Goal: Information Seeking & Learning: Learn about a topic

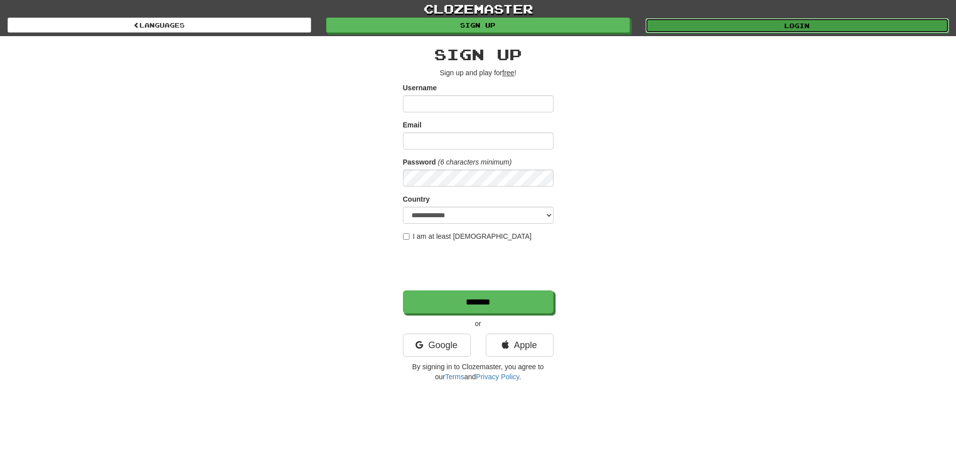
click at [820, 28] on link "Login" at bounding box center [798, 25] width 304 height 15
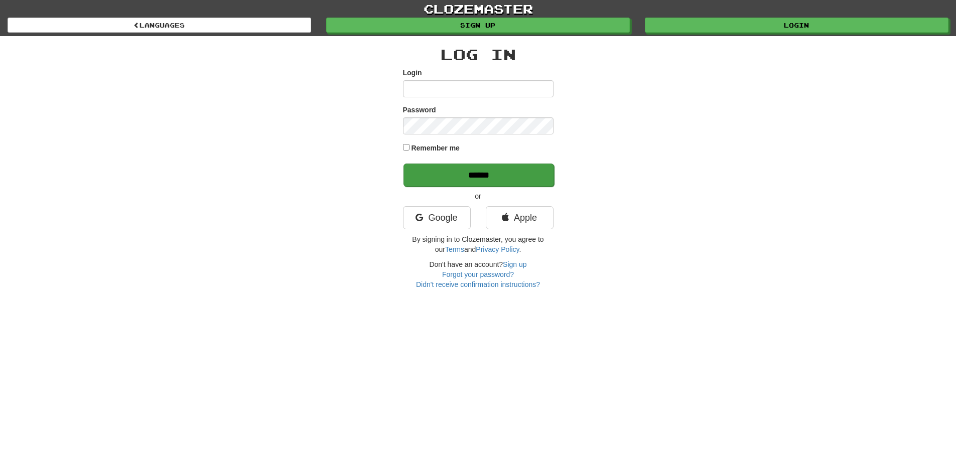
type input "**********"
click at [468, 175] on input "******" at bounding box center [479, 175] width 151 height 23
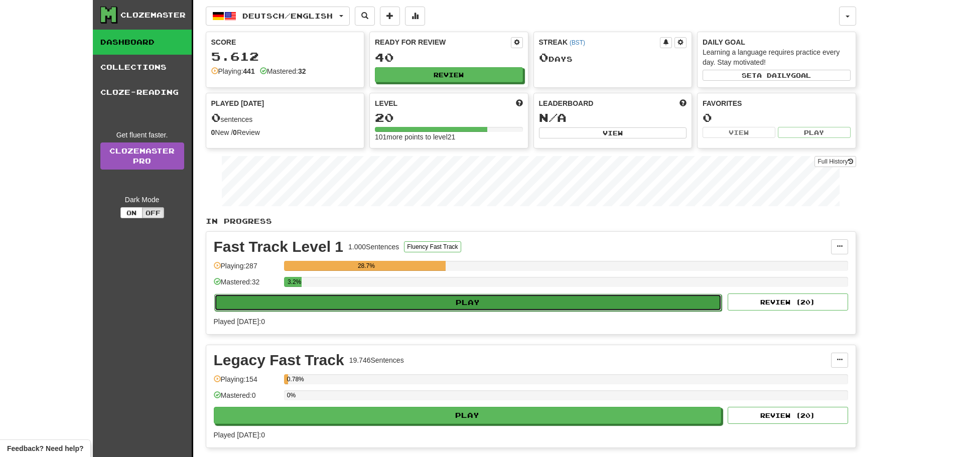
click at [556, 297] on button "Play" at bounding box center [468, 302] width 508 height 17
select select "**"
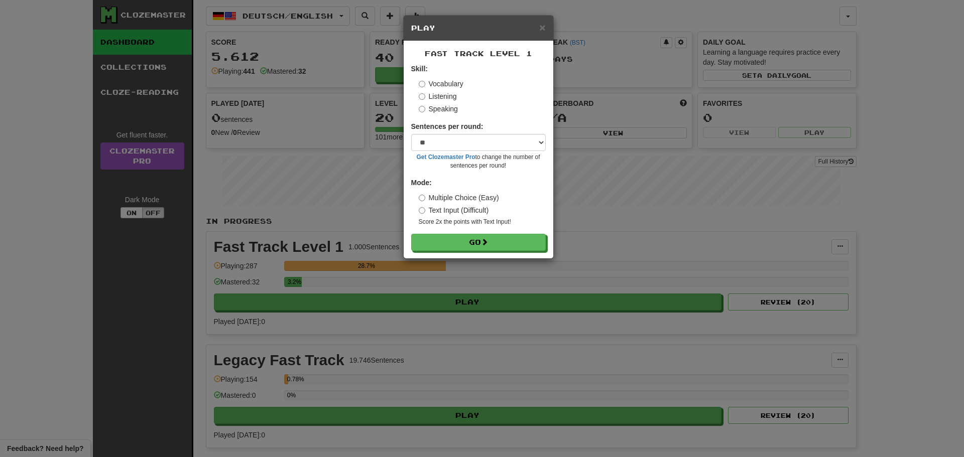
click at [485, 231] on form "Skill: Vocabulary Listening Speaking Sentences per round: * ** ** ** ** ** *** …" at bounding box center [478, 157] width 135 height 187
click at [492, 242] on button "Go" at bounding box center [479, 242] width 135 height 17
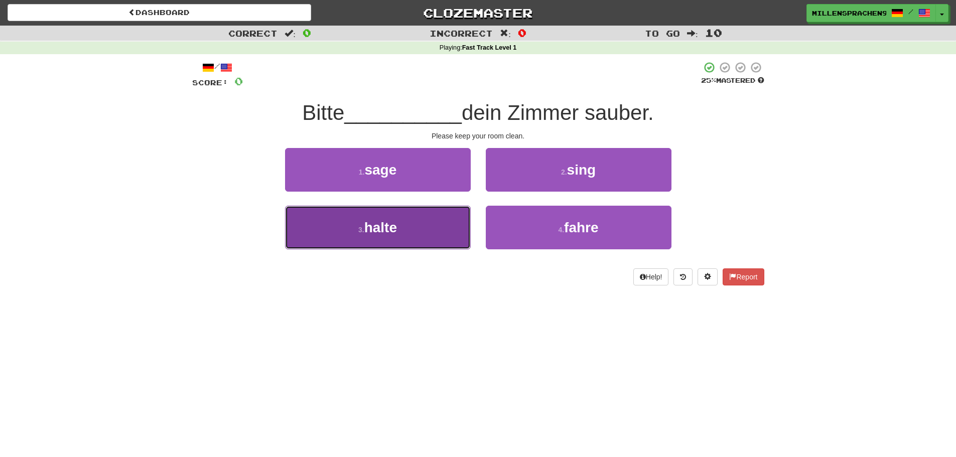
click at [461, 227] on button "3 . halte" at bounding box center [378, 228] width 186 height 44
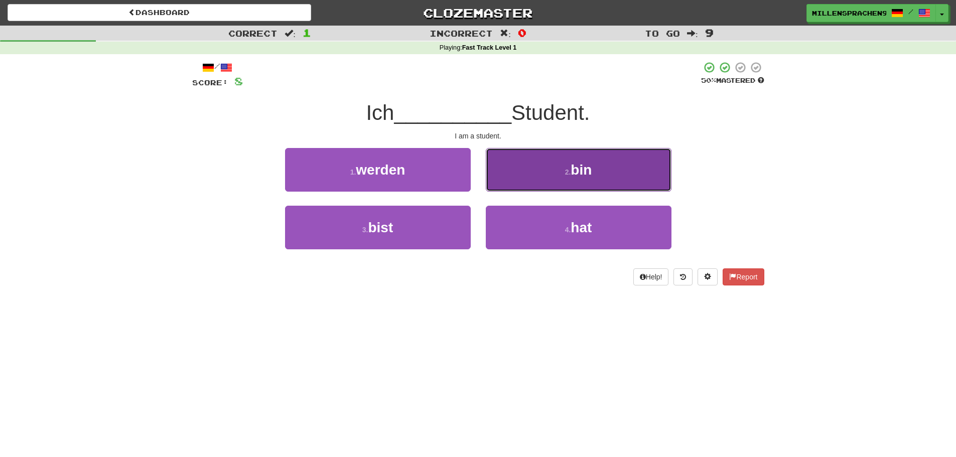
click at [596, 172] on button "2 . bin" at bounding box center [579, 170] width 186 height 44
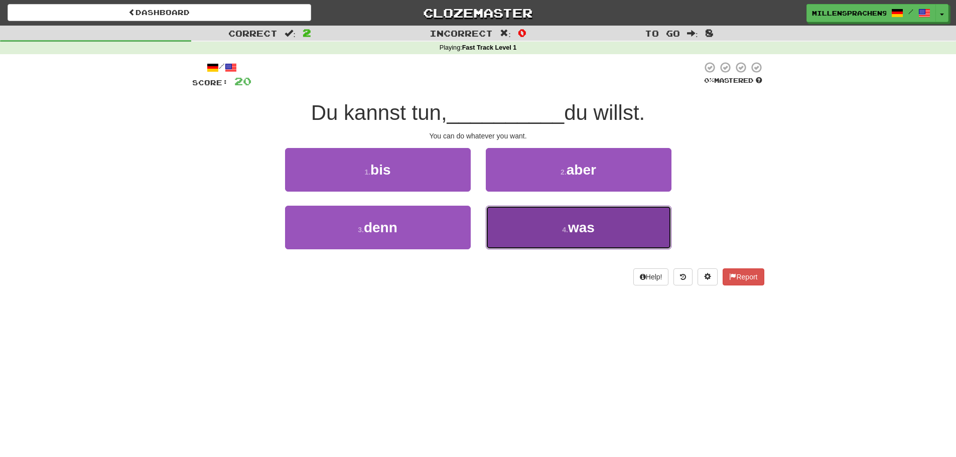
click at [589, 233] on span "was" at bounding box center [581, 228] width 27 height 16
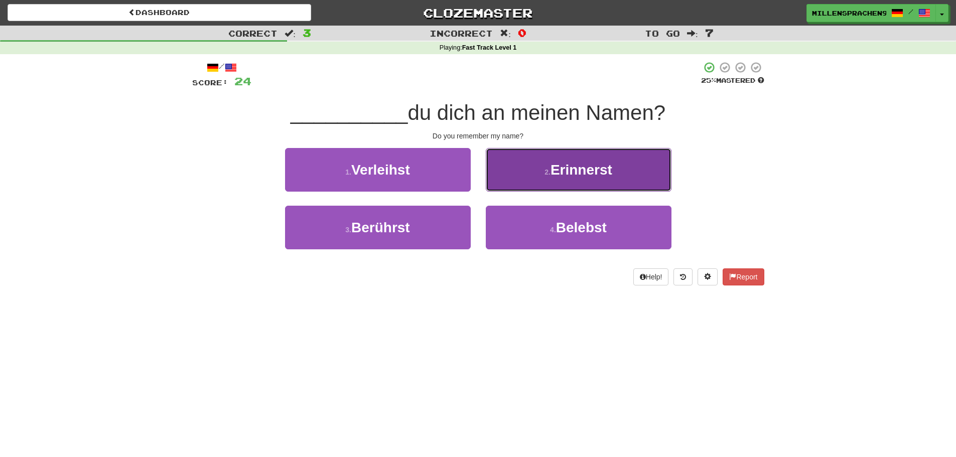
click at [595, 179] on button "2 . Erinnerst" at bounding box center [579, 170] width 186 height 44
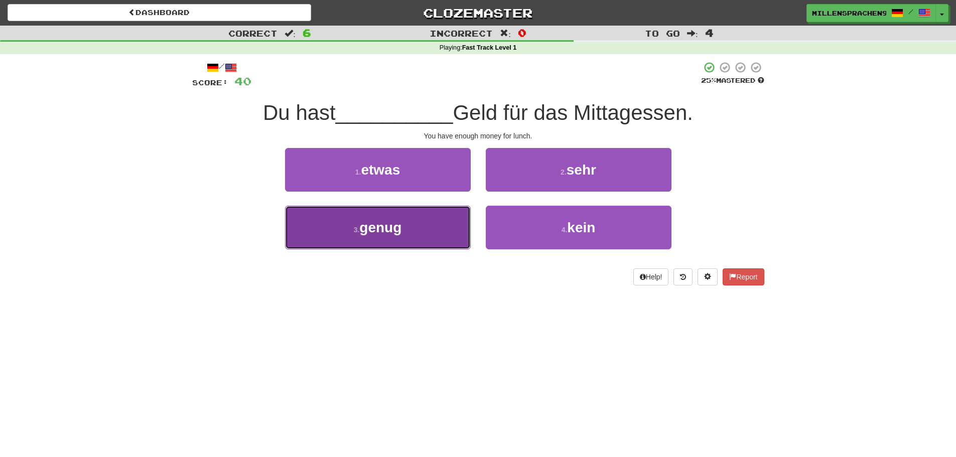
click at [447, 222] on button "3 . genug" at bounding box center [378, 228] width 186 height 44
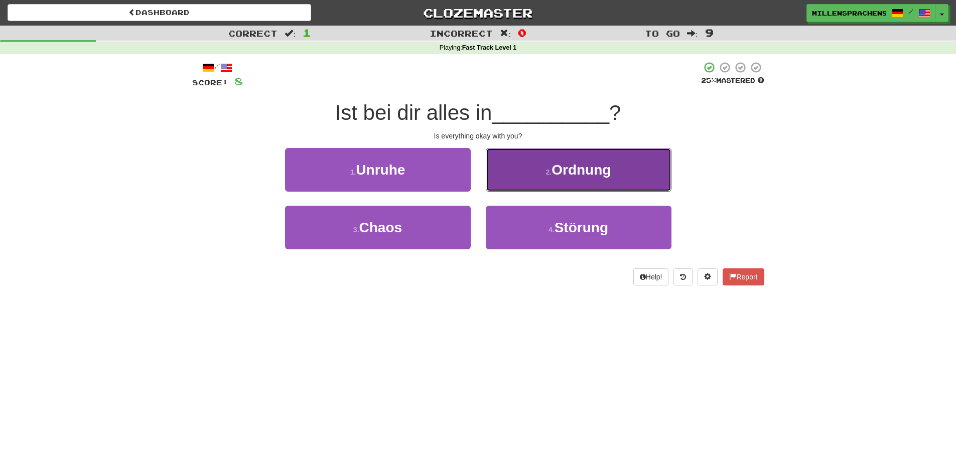
click at [493, 177] on button "2 . Ordnung" at bounding box center [579, 170] width 186 height 44
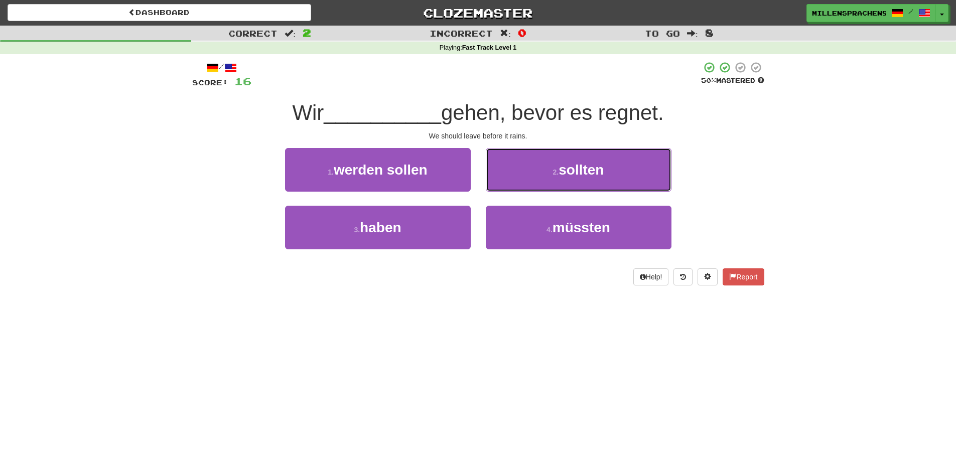
click at [493, 177] on button "2 . sollten" at bounding box center [579, 170] width 186 height 44
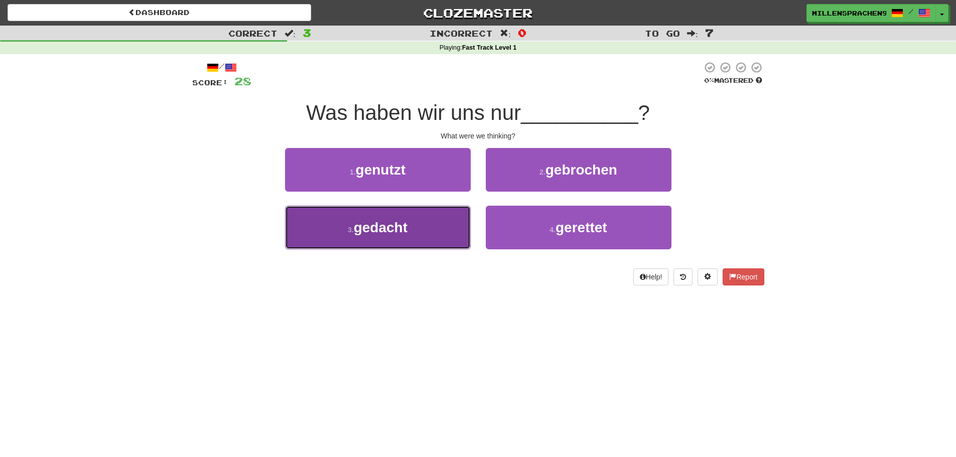
click at [451, 213] on button "3 . gedacht" at bounding box center [378, 228] width 186 height 44
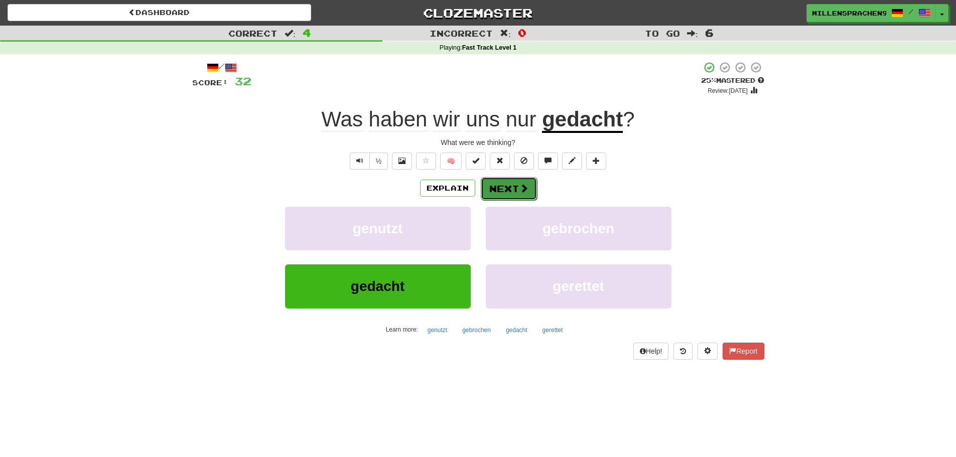
click at [507, 182] on button "Next" at bounding box center [509, 188] width 56 height 23
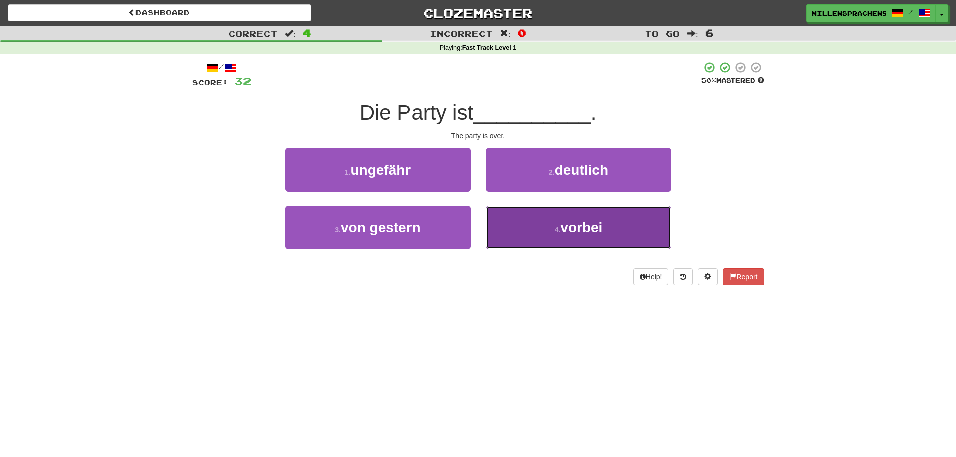
click at [590, 224] on span "vorbei" at bounding box center [581, 228] width 42 height 16
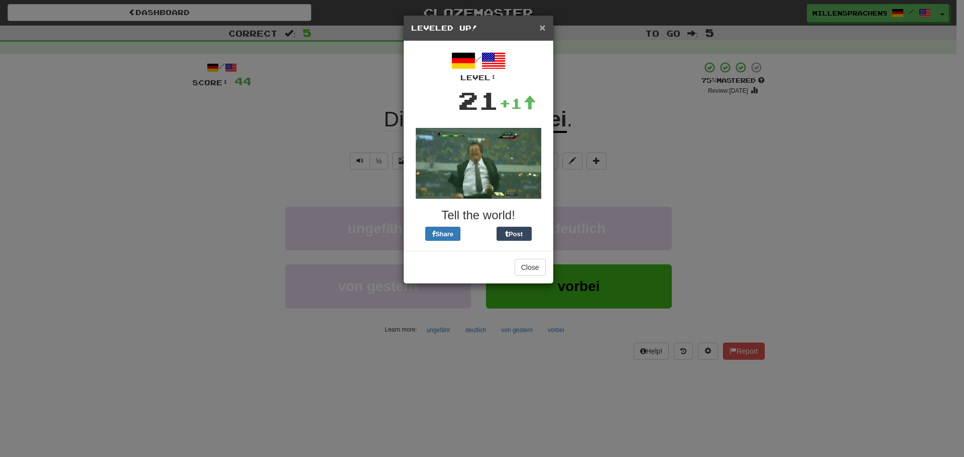
click at [542, 27] on span "×" at bounding box center [542, 28] width 6 height 12
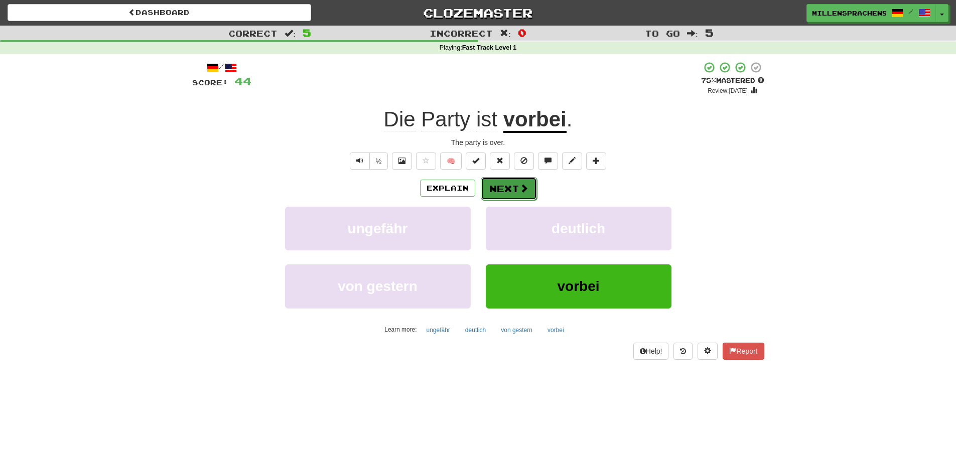
click at [501, 191] on button "Next" at bounding box center [509, 188] width 56 height 23
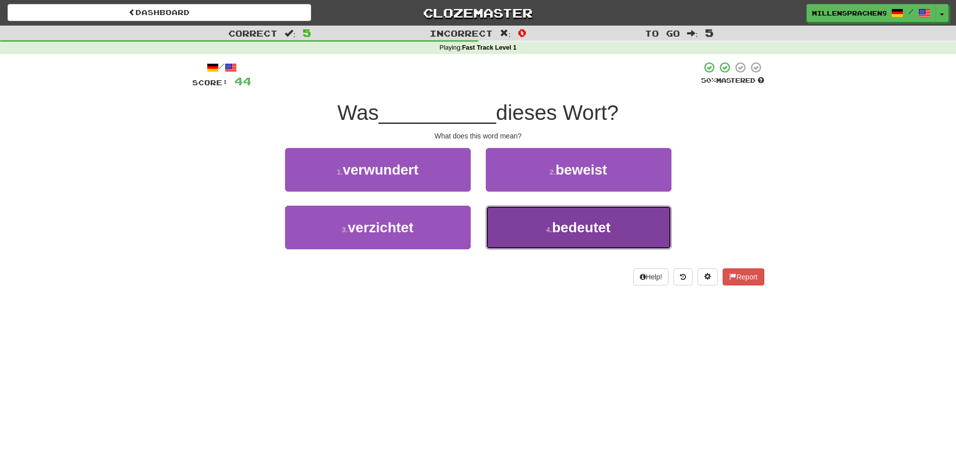
click at [567, 227] on span "bedeutet" at bounding box center [581, 228] width 59 height 16
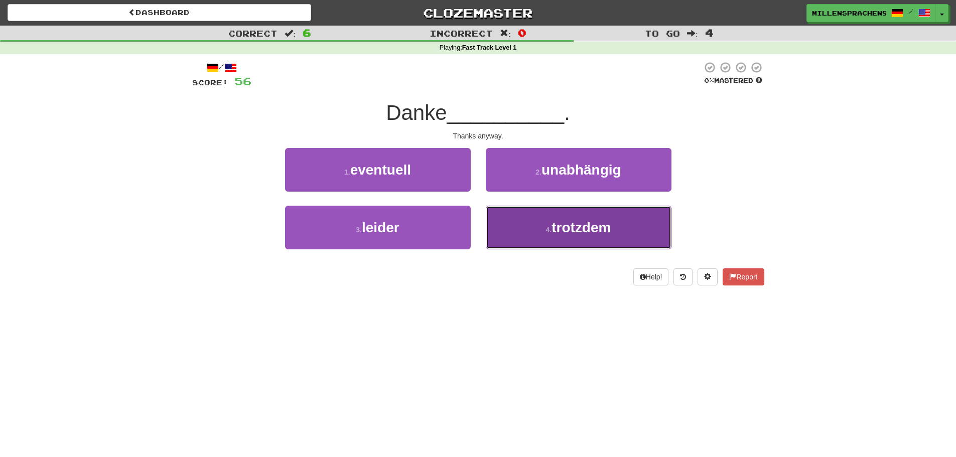
click at [576, 229] on span "trotzdem" at bounding box center [581, 228] width 59 height 16
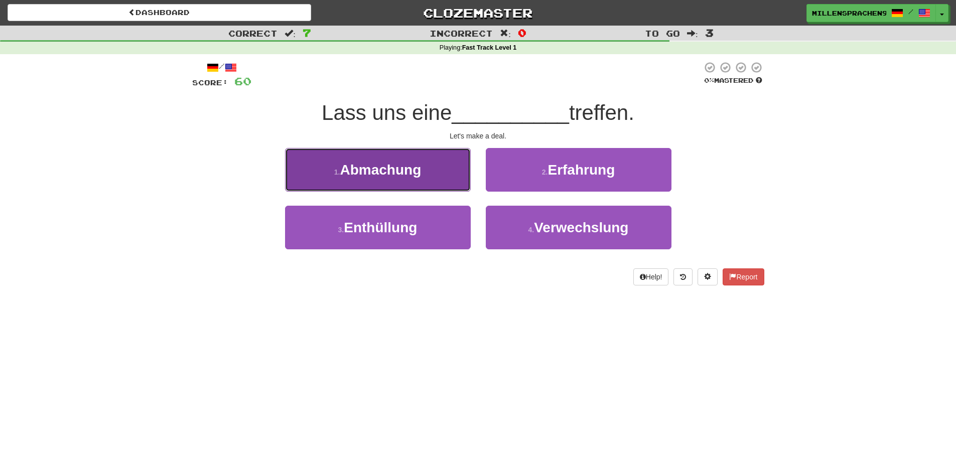
click at [410, 156] on button "1 . Abmachung" at bounding box center [378, 170] width 186 height 44
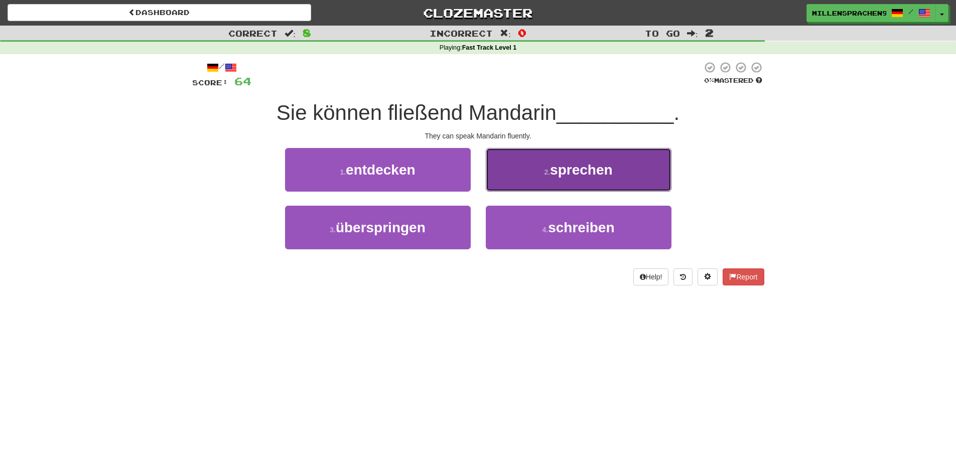
click at [546, 167] on button "2 . sprechen" at bounding box center [579, 170] width 186 height 44
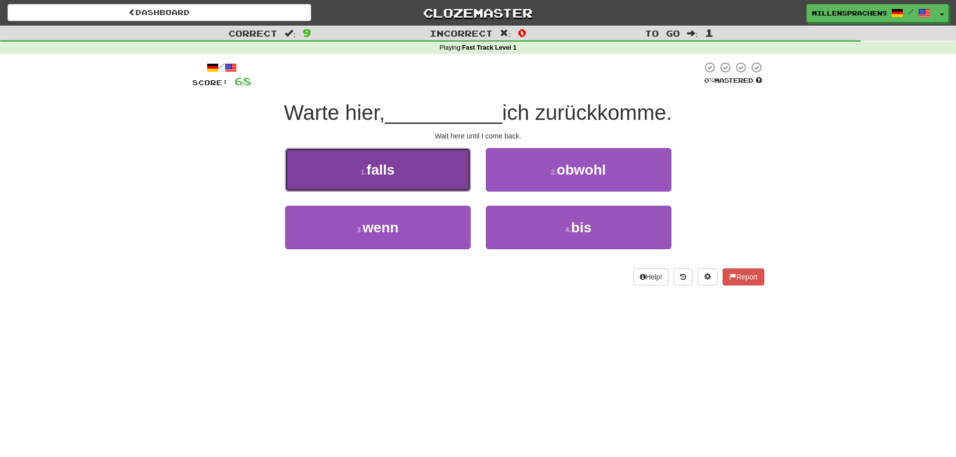
click at [445, 182] on button "1 . falls" at bounding box center [378, 170] width 186 height 44
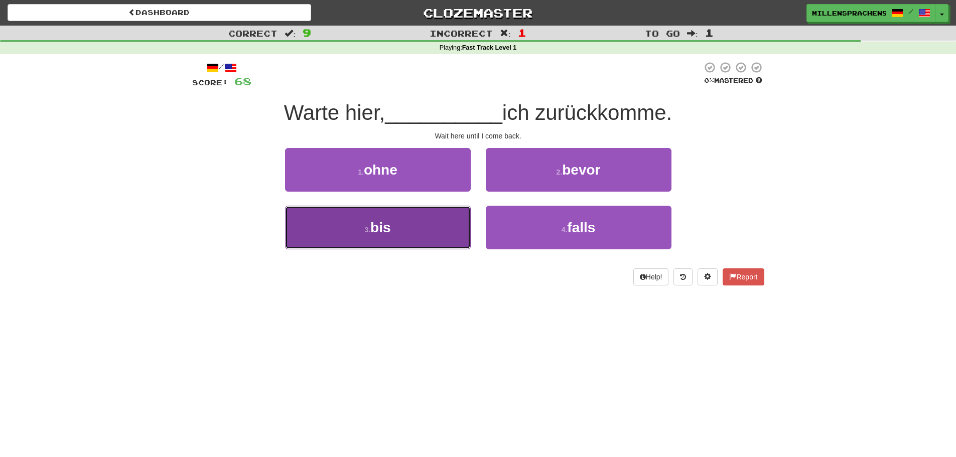
click at [466, 208] on button "3 . bis" at bounding box center [378, 228] width 186 height 44
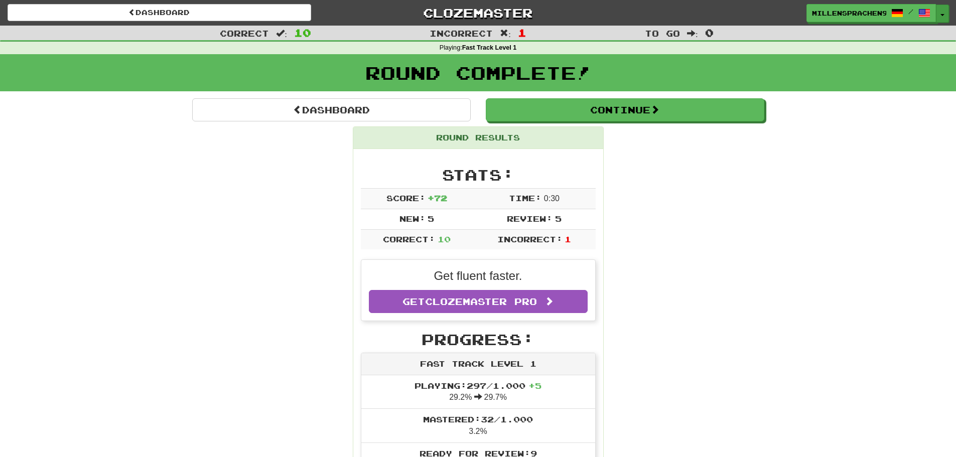
click at [943, 12] on button "Toggle Dropdown" at bounding box center [942, 14] width 13 height 18
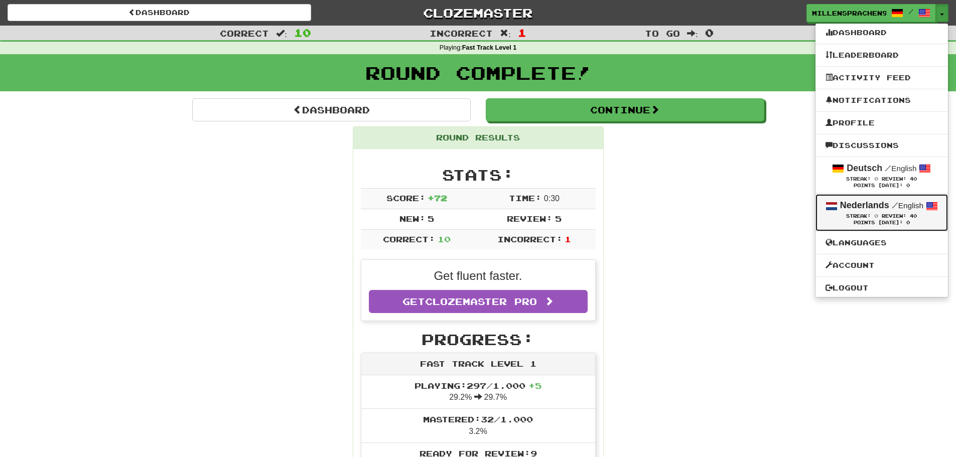
click at [857, 205] on strong "Nederlands" at bounding box center [864, 205] width 49 height 10
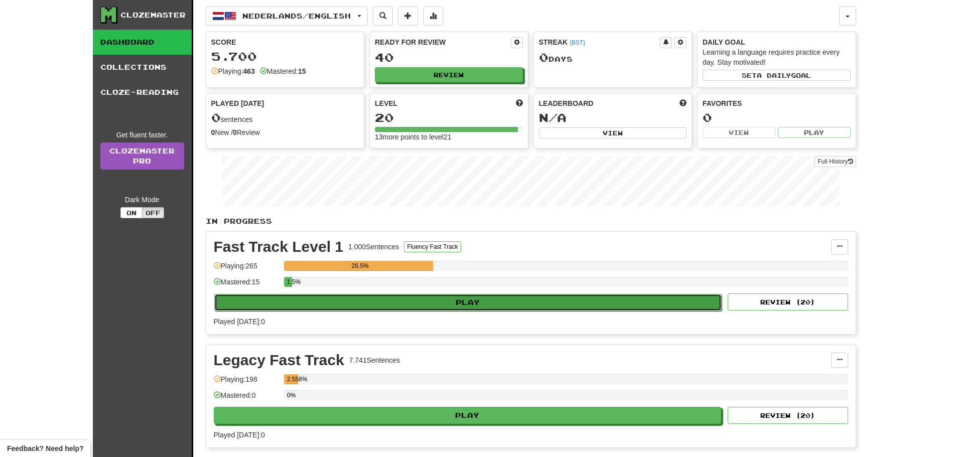
click at [509, 309] on button "Play" at bounding box center [468, 302] width 508 height 17
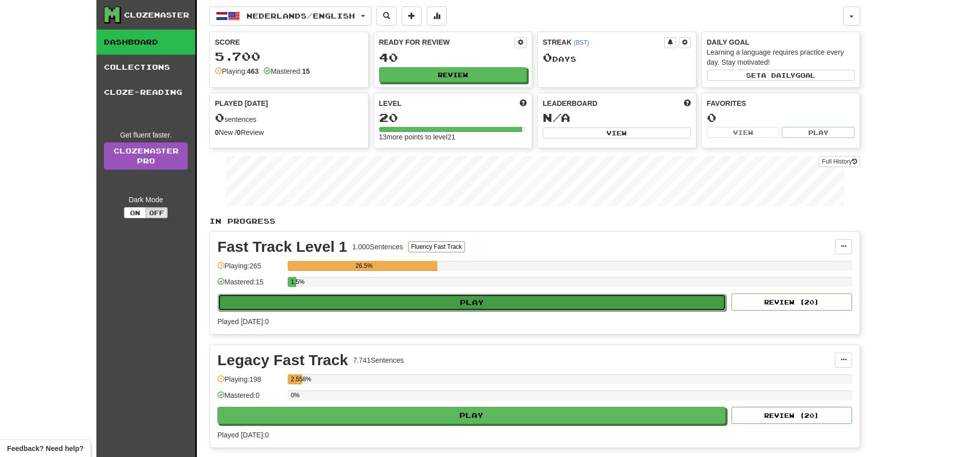
select select "**"
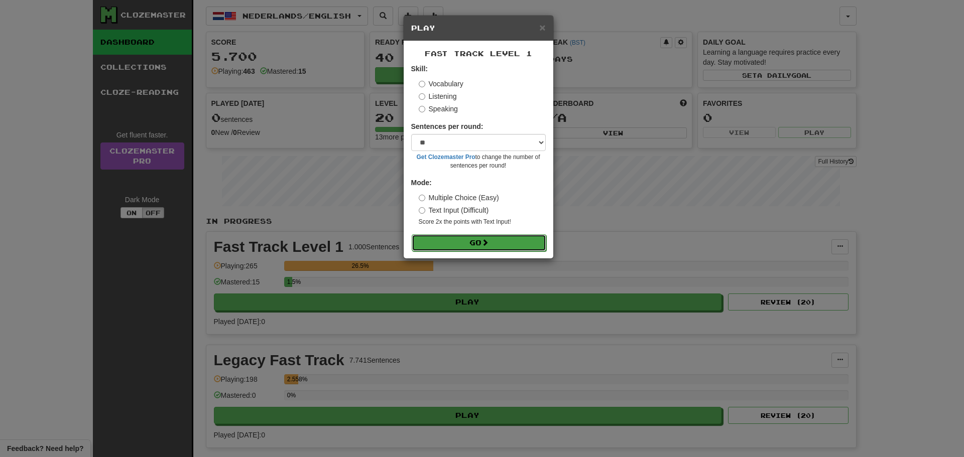
click at [486, 243] on span at bounding box center [484, 242] width 7 height 7
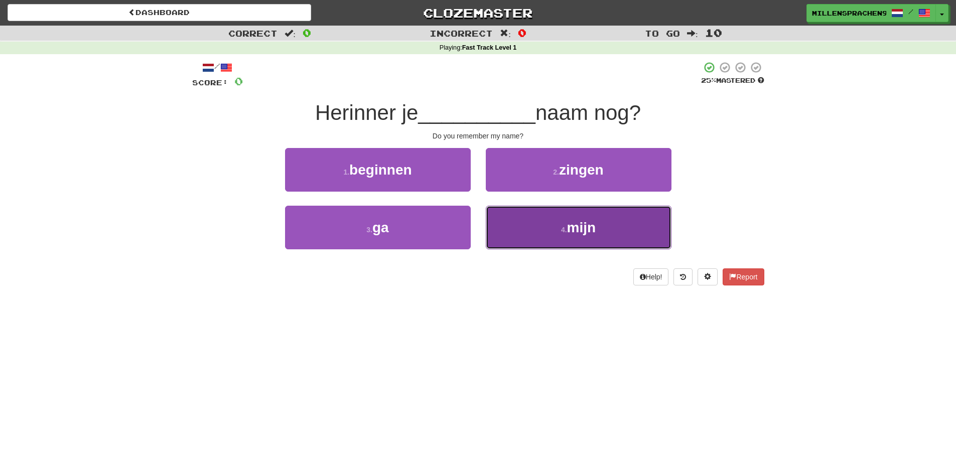
click at [556, 212] on button "4 . mijn" at bounding box center [579, 228] width 186 height 44
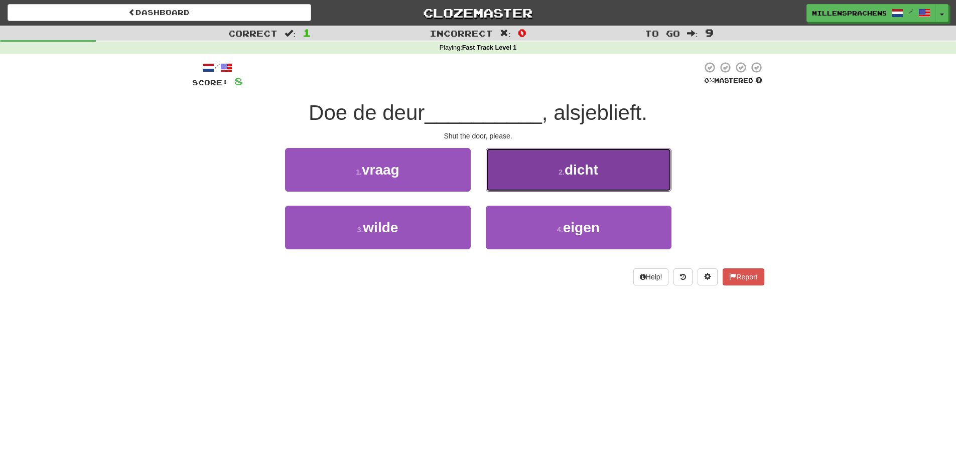
click at [569, 187] on button "2 . dicht" at bounding box center [579, 170] width 186 height 44
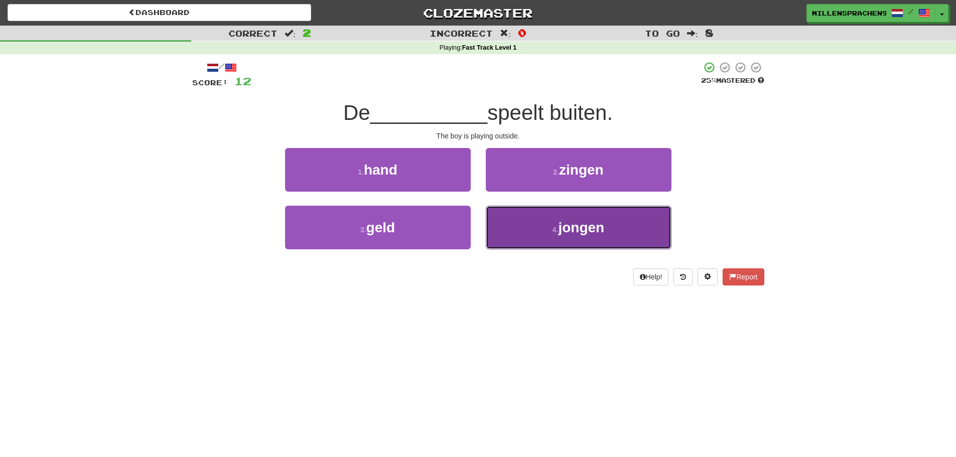
click at [569, 222] on span "jongen" at bounding box center [581, 228] width 46 height 16
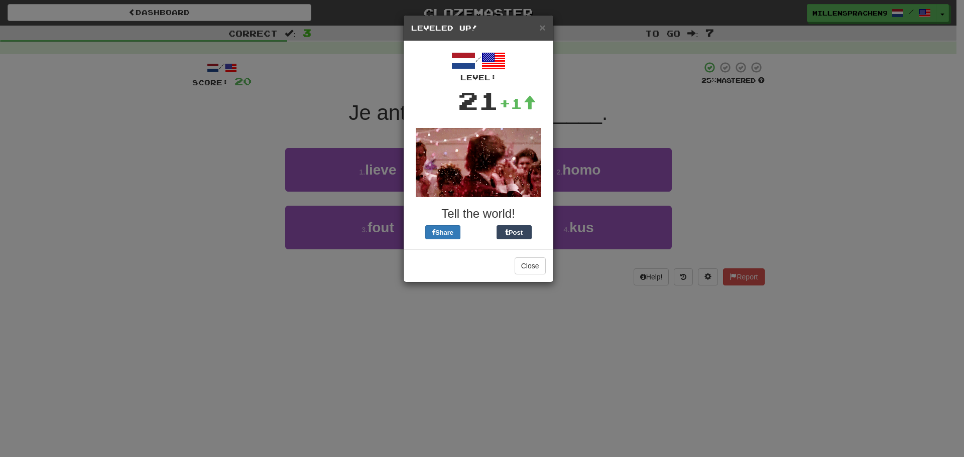
click at [539, 28] on h5 "Leveled Up!" at bounding box center [478, 28] width 135 height 10
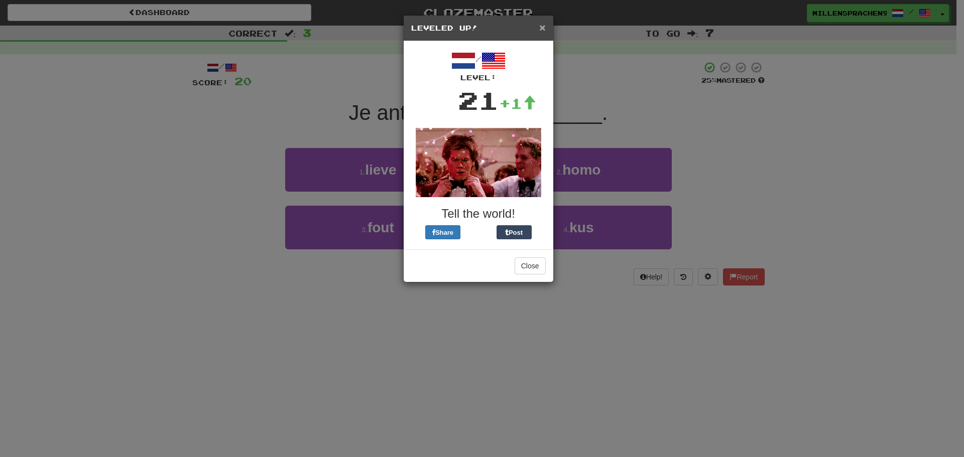
click at [541, 26] on span "×" at bounding box center [542, 28] width 6 height 12
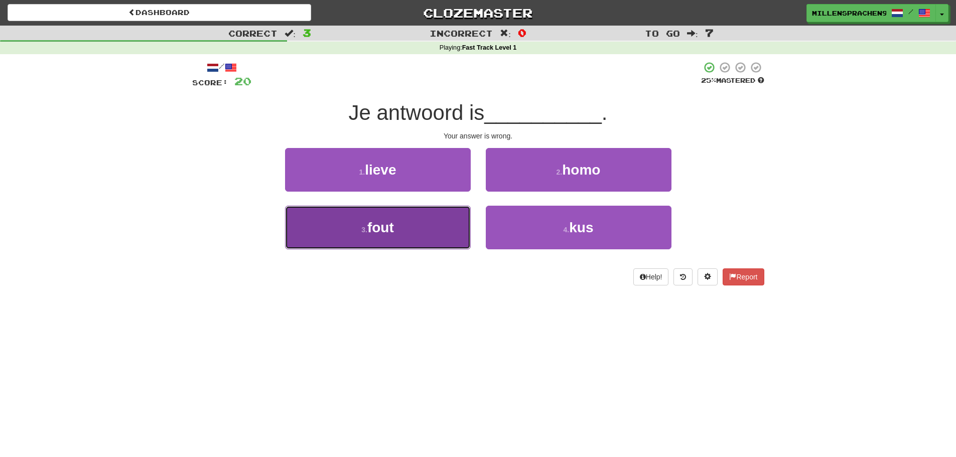
click at [452, 240] on button "3 . fout" at bounding box center [378, 228] width 186 height 44
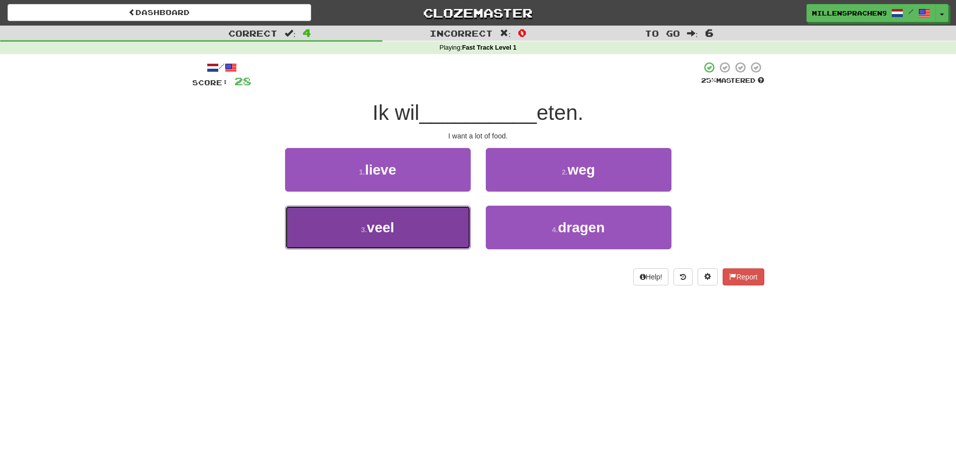
click at [426, 221] on button "3 . veel" at bounding box center [378, 228] width 186 height 44
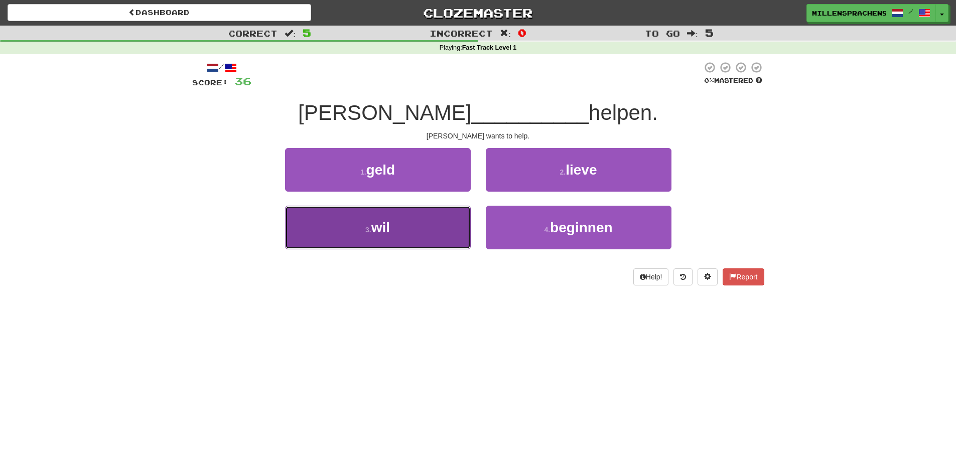
click at [447, 241] on button "3 . wil" at bounding box center [378, 228] width 186 height 44
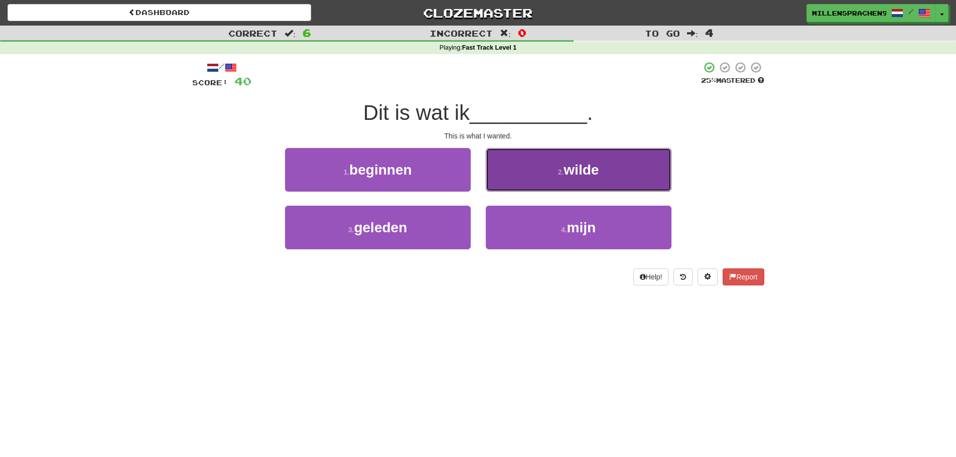
click at [574, 185] on button "2 . wilde" at bounding box center [579, 170] width 186 height 44
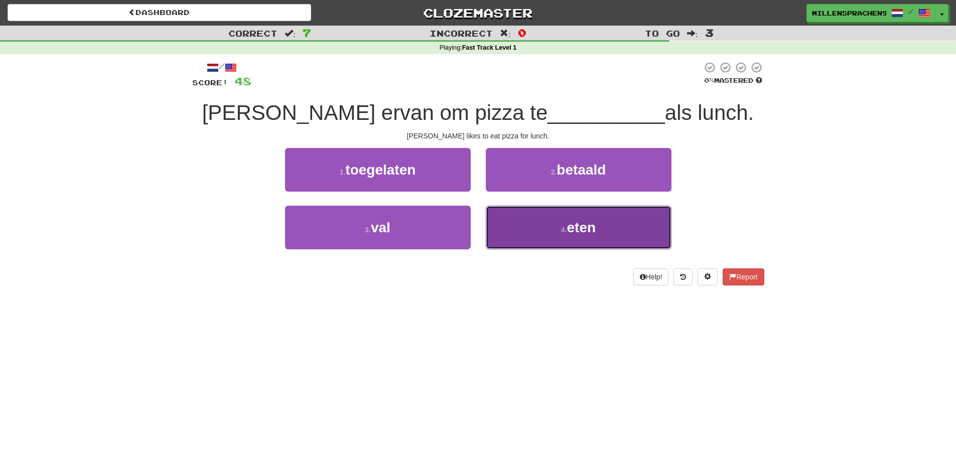
click at [613, 231] on button "4 . eten" at bounding box center [579, 228] width 186 height 44
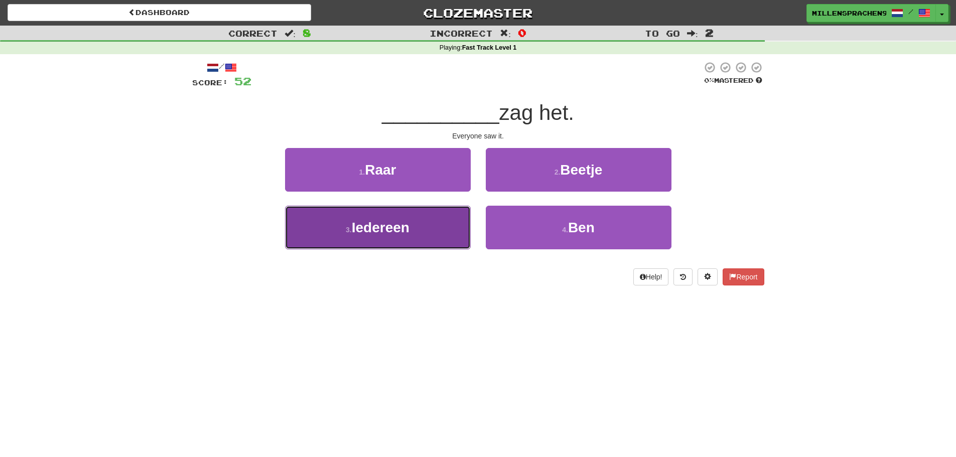
click at [440, 231] on button "3 . Iedereen" at bounding box center [378, 228] width 186 height 44
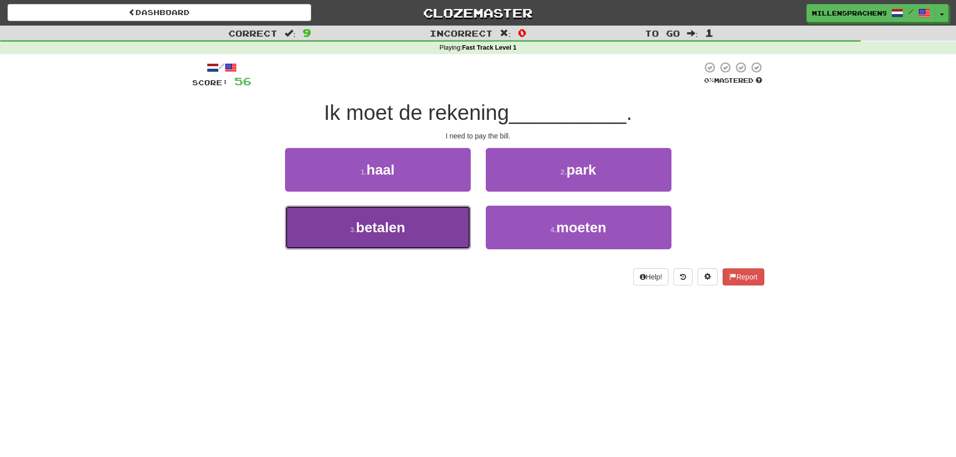
click at [459, 223] on button "3 . betalen" at bounding box center [378, 228] width 186 height 44
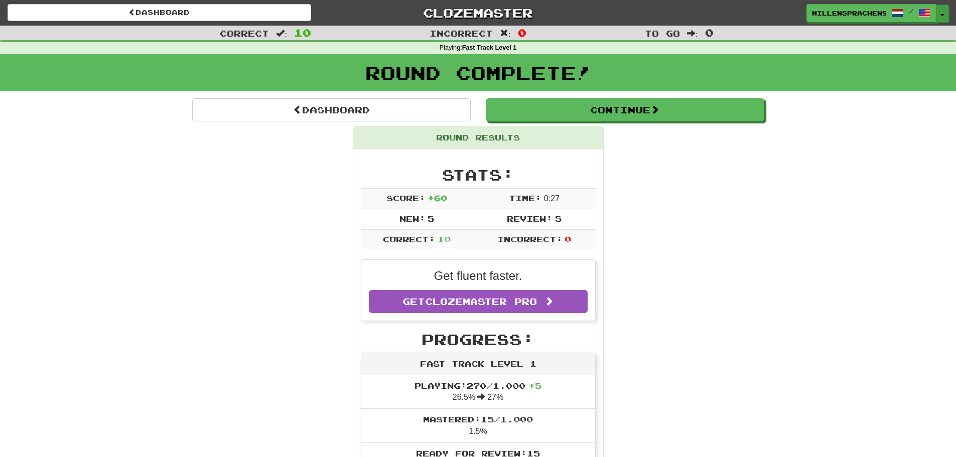
click at [941, 12] on button "Toggle Dropdown" at bounding box center [942, 14] width 13 height 18
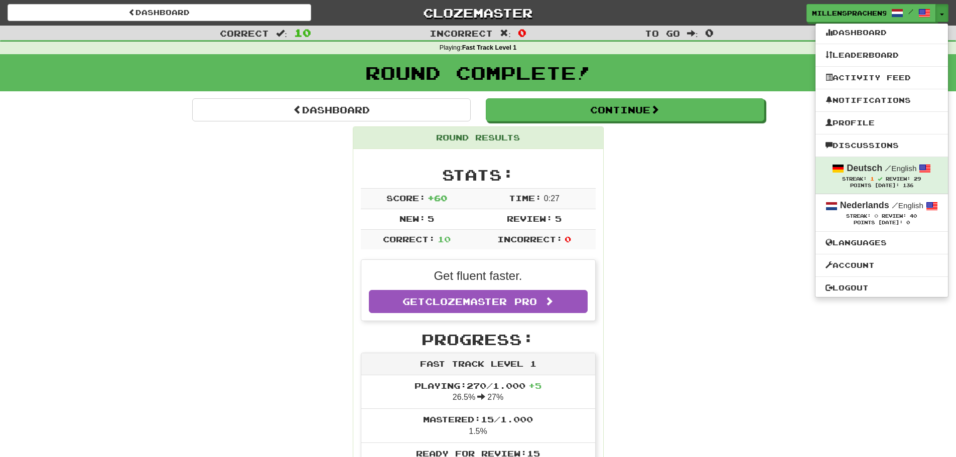
click at [863, 250] on ul "Dashboard Leaderboard Activity Feed Notifications Profile Discussions Deutsch /…" at bounding box center [882, 160] width 134 height 275
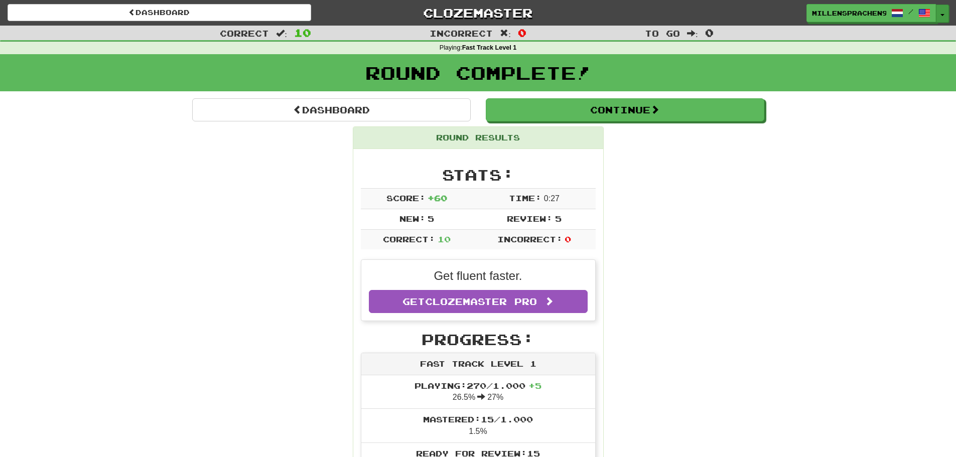
click at [944, 18] on button "Toggle Dropdown" at bounding box center [942, 14] width 13 height 18
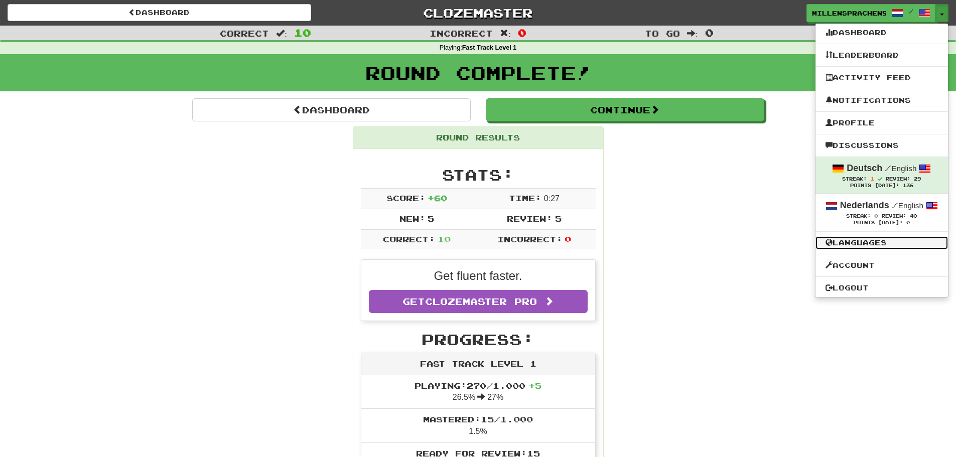
click at [866, 240] on link "Languages" at bounding box center [882, 242] width 133 height 13
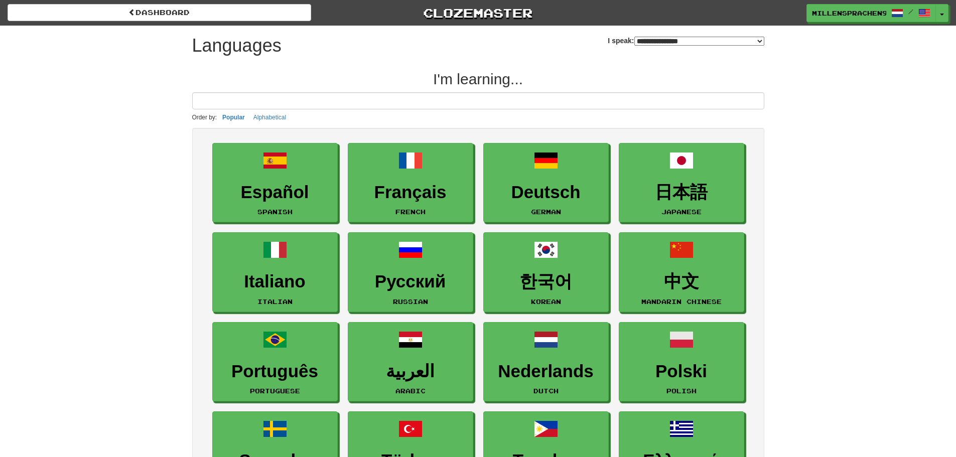
select select "*******"
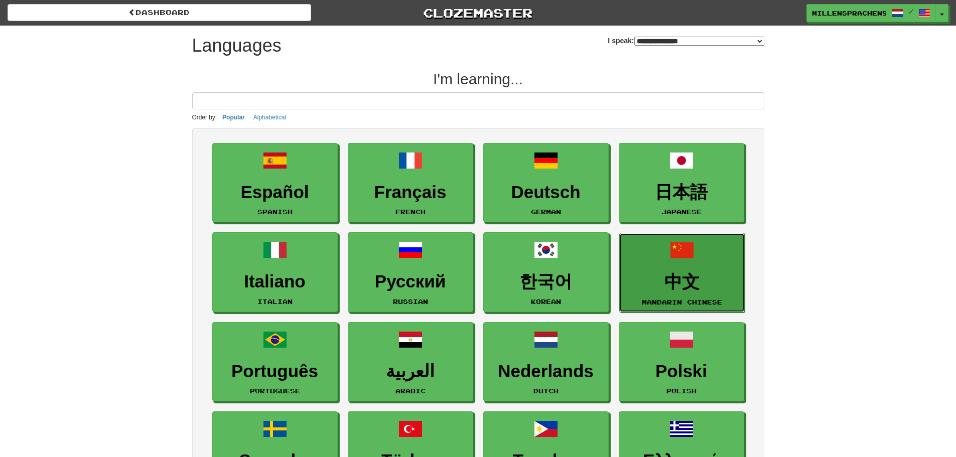
click at [722, 290] on h3 "中文" at bounding box center [682, 283] width 114 height 20
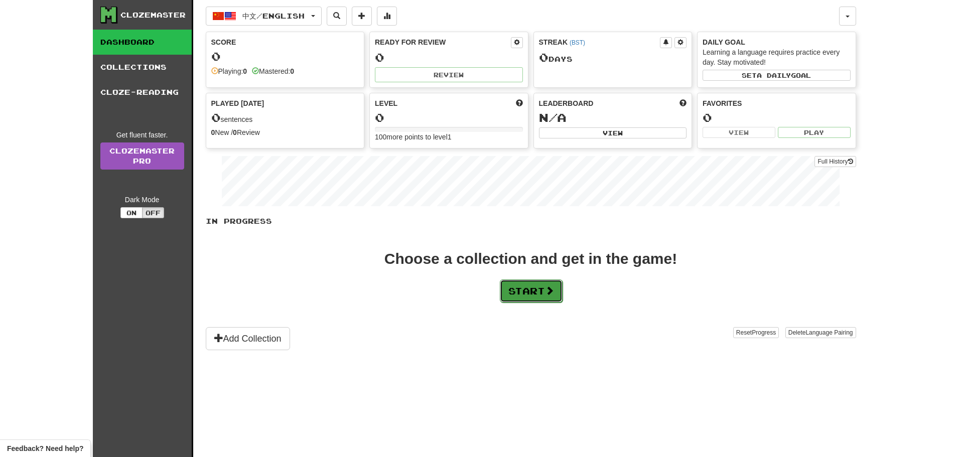
click at [548, 291] on button "Start" at bounding box center [531, 291] width 63 height 23
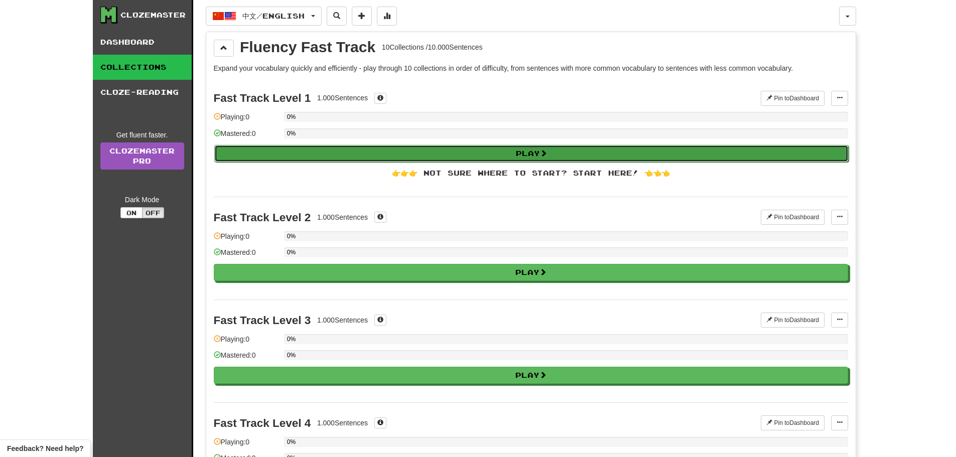
click at [452, 153] on button "Play" at bounding box center [531, 153] width 635 height 17
select select "**"
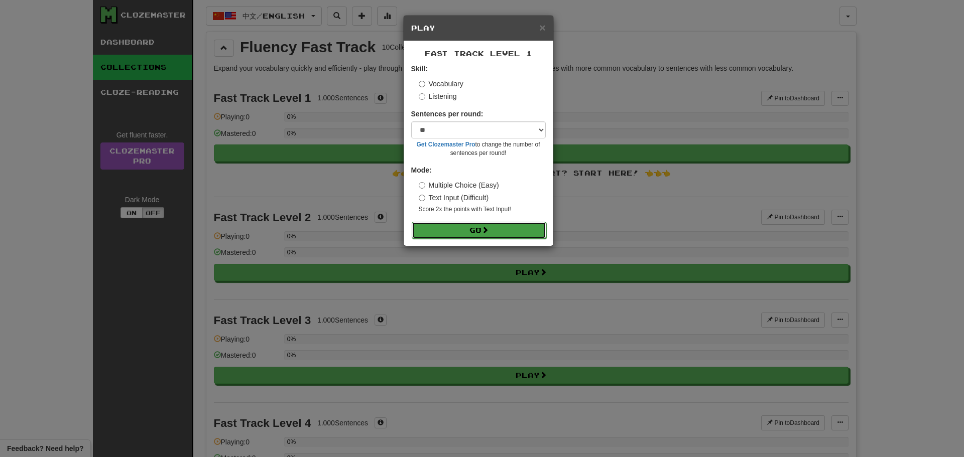
click at [477, 223] on button "Go" at bounding box center [479, 230] width 135 height 17
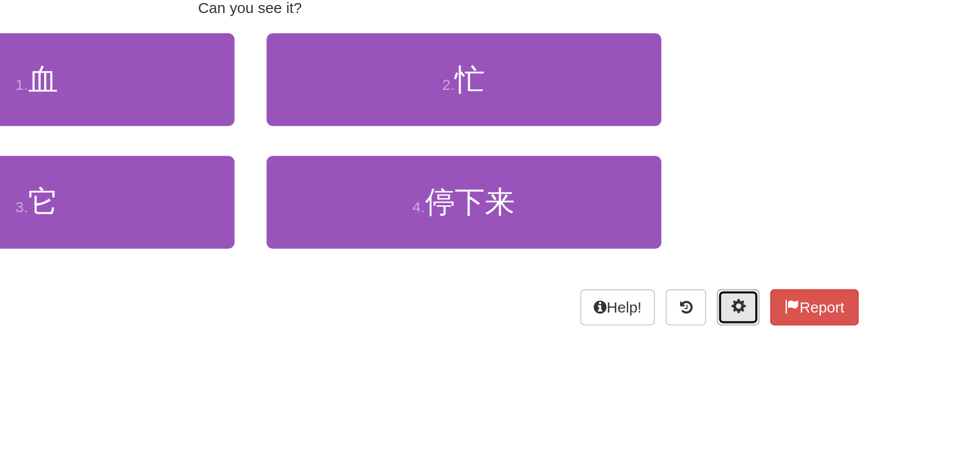
click at [705, 279] on span at bounding box center [707, 276] width 7 height 7
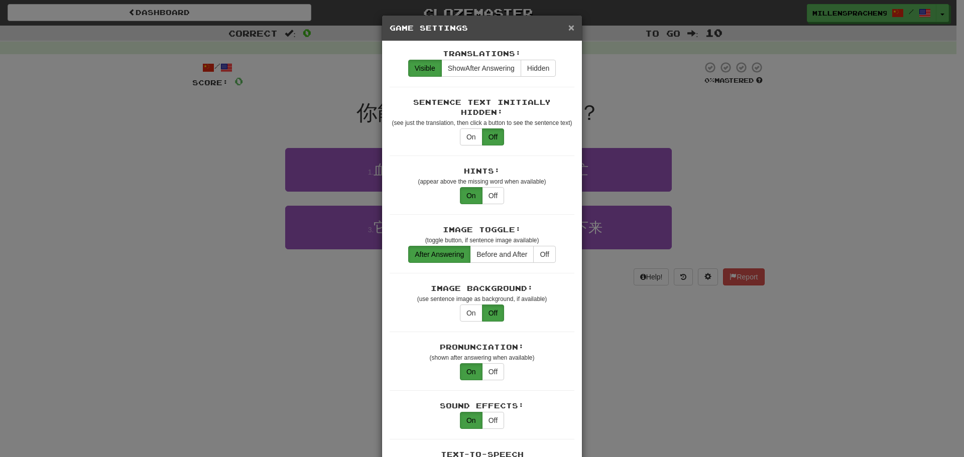
click at [568, 28] on span "×" at bounding box center [571, 28] width 6 height 12
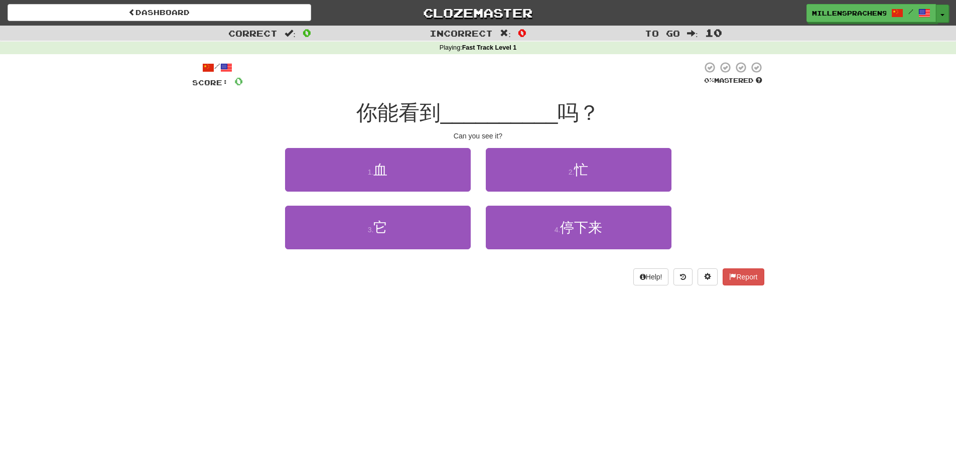
click at [942, 17] on button "Toggle Dropdown" at bounding box center [942, 14] width 13 height 18
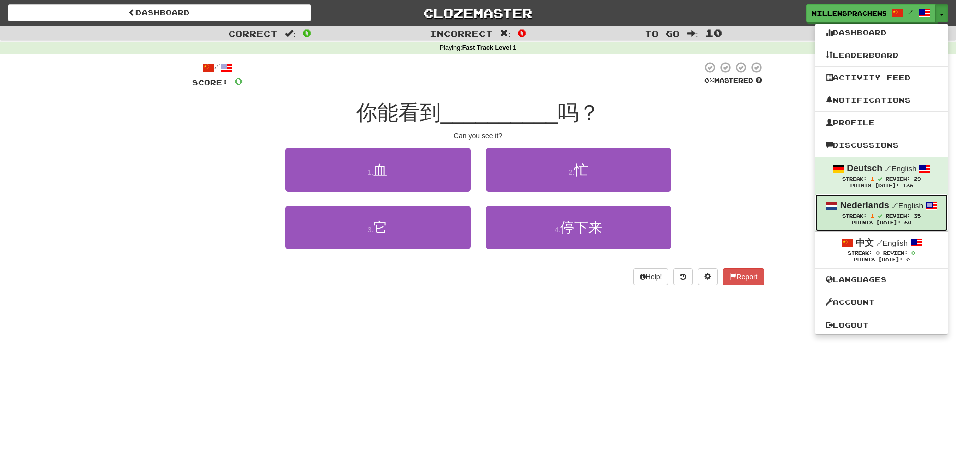
click at [861, 222] on div "Points [DATE]: 60" at bounding box center [882, 223] width 112 height 7
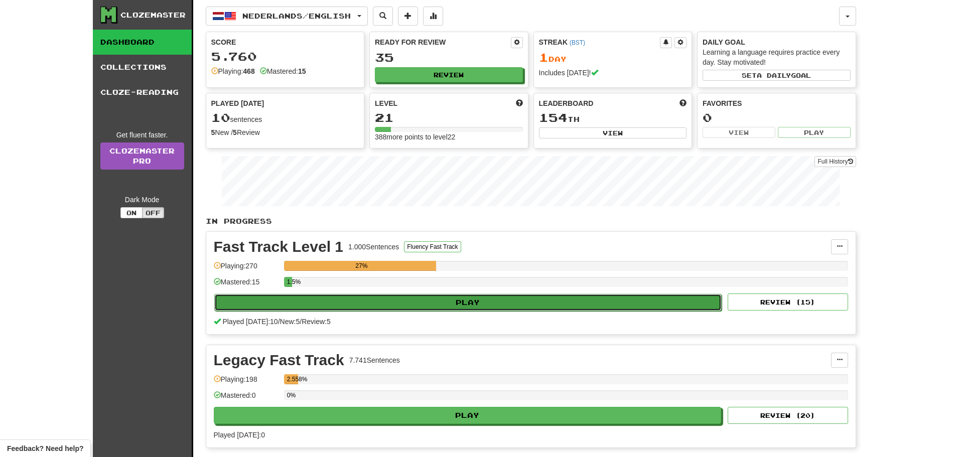
click at [505, 297] on button "Play" at bounding box center [468, 302] width 508 height 17
select select "**"
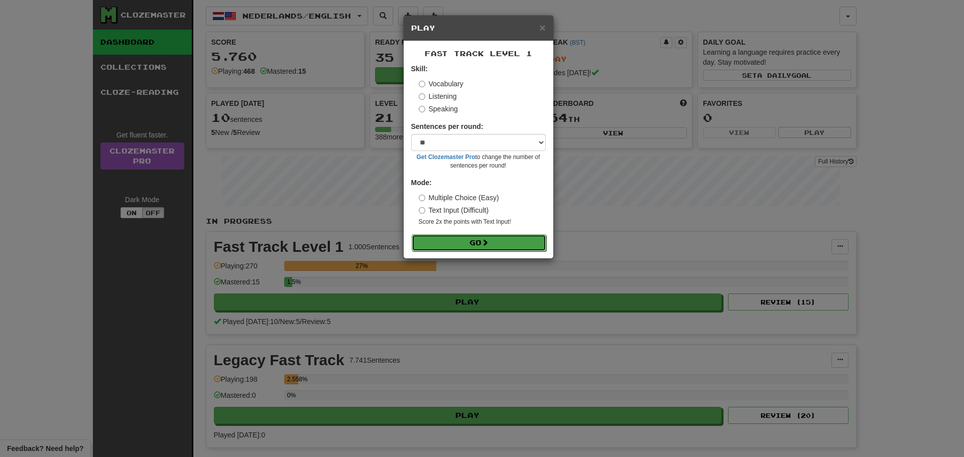
click at [509, 235] on button "Go" at bounding box center [479, 242] width 135 height 17
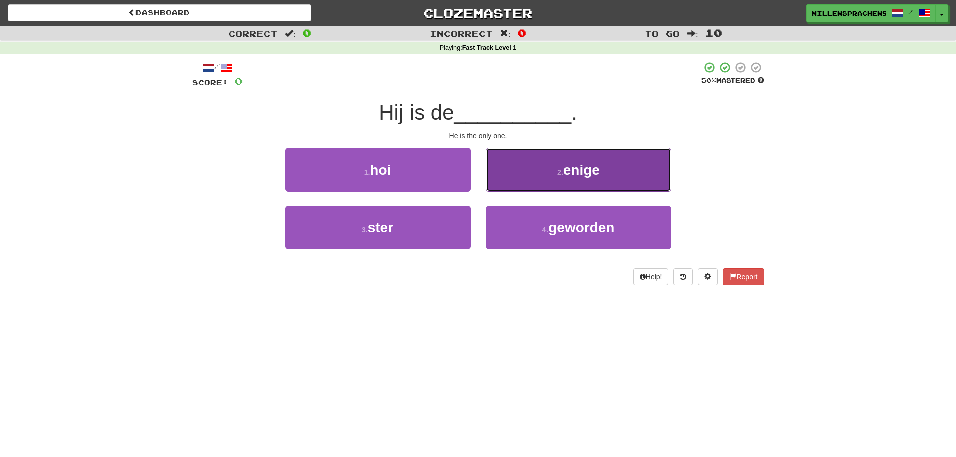
click at [591, 162] on span "enige" at bounding box center [581, 170] width 37 height 16
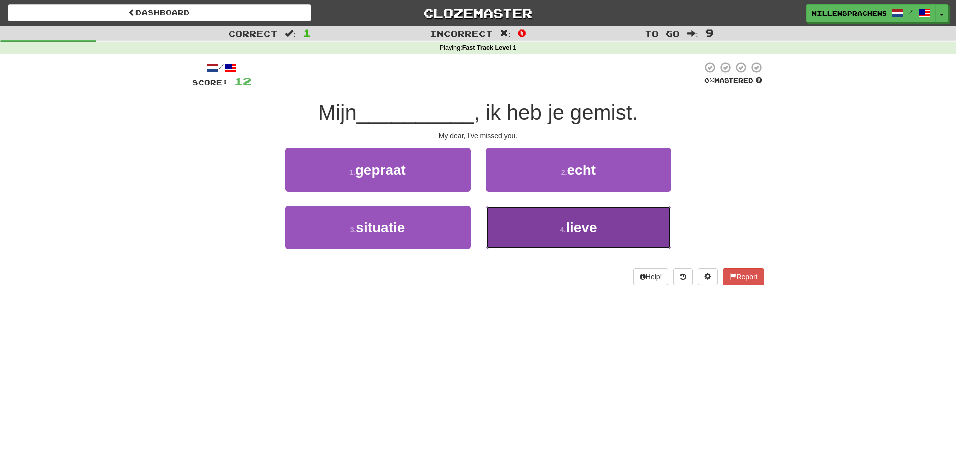
click at [546, 230] on button "4 . lieve" at bounding box center [579, 228] width 186 height 44
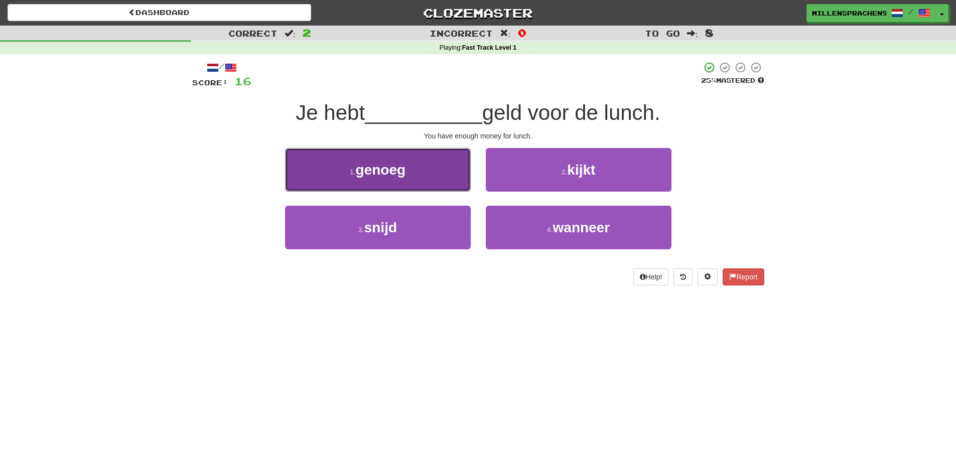
click at [443, 179] on button "1 . genoeg" at bounding box center [378, 170] width 186 height 44
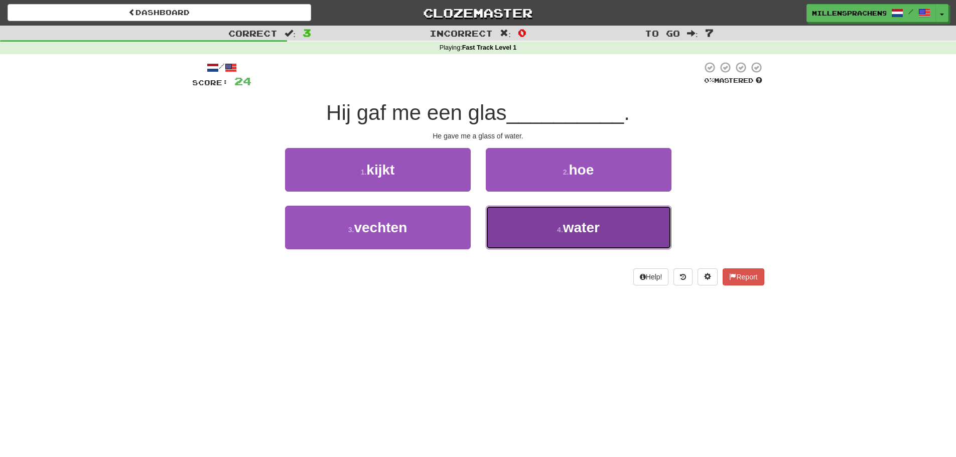
click at [616, 231] on button "4 . water" at bounding box center [579, 228] width 186 height 44
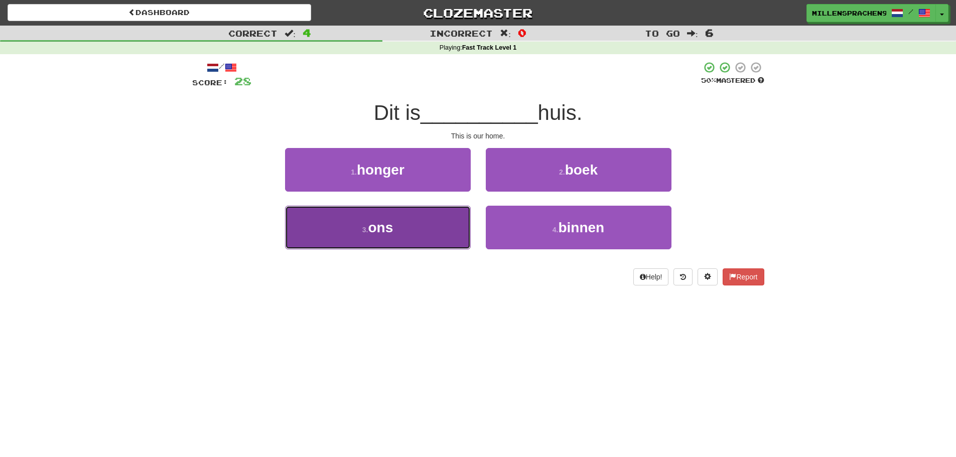
click at [430, 234] on button "3 . ons" at bounding box center [378, 228] width 186 height 44
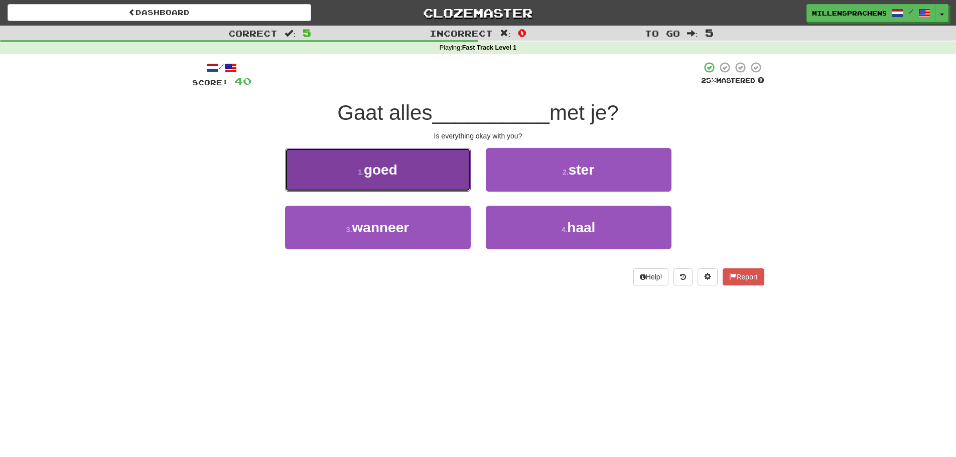
click at [422, 174] on button "1 . goed" at bounding box center [378, 170] width 186 height 44
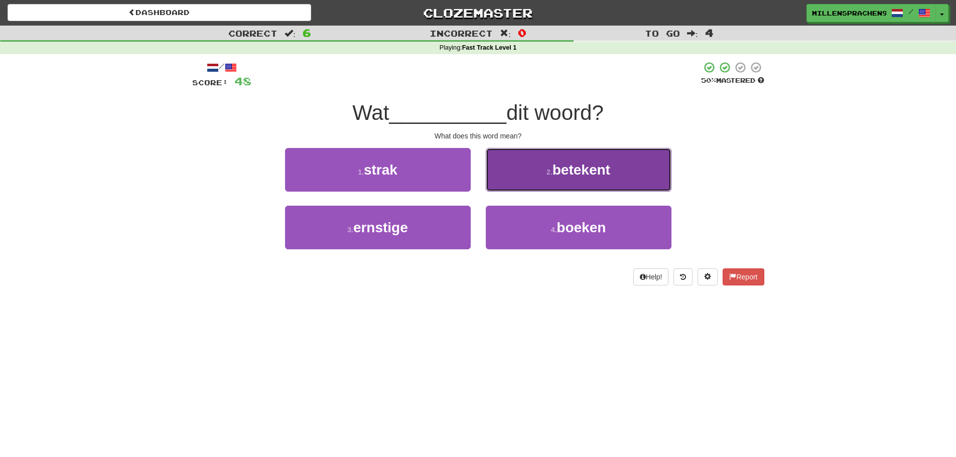
click at [598, 184] on button "2 . betekent" at bounding box center [579, 170] width 186 height 44
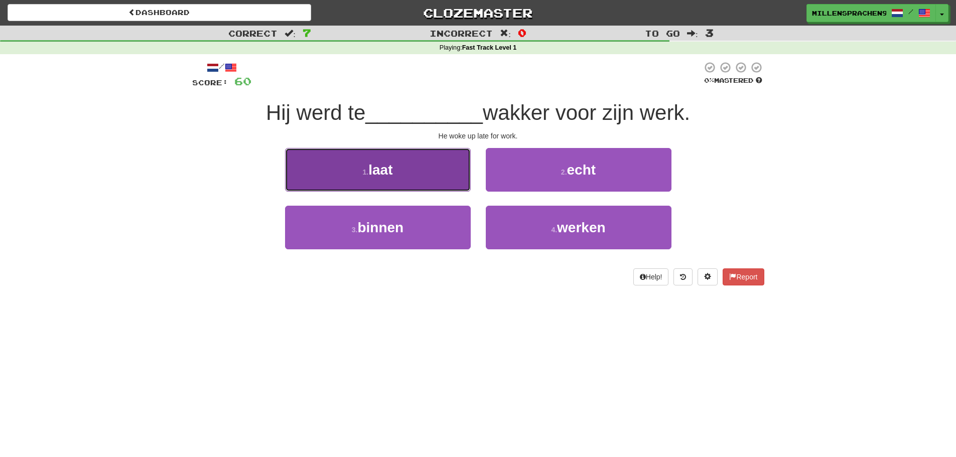
click at [450, 181] on button "1 . laat" at bounding box center [378, 170] width 186 height 44
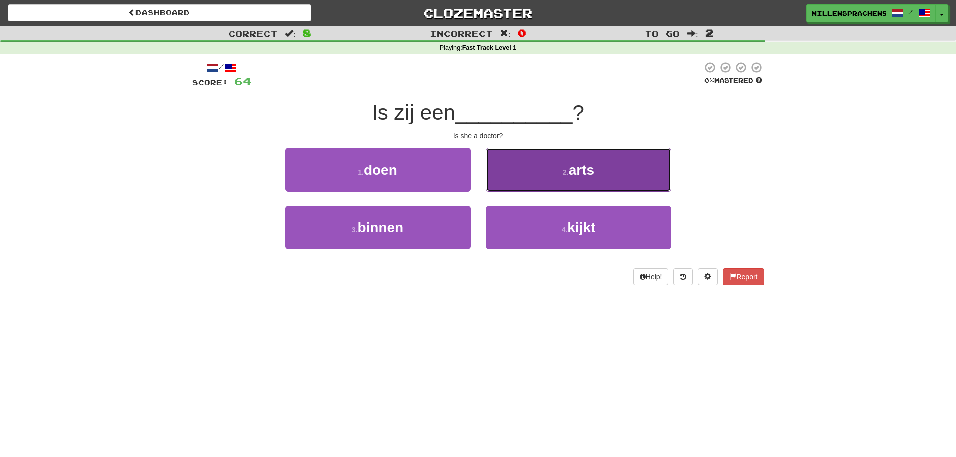
click at [608, 171] on button "2 . arts" at bounding box center [579, 170] width 186 height 44
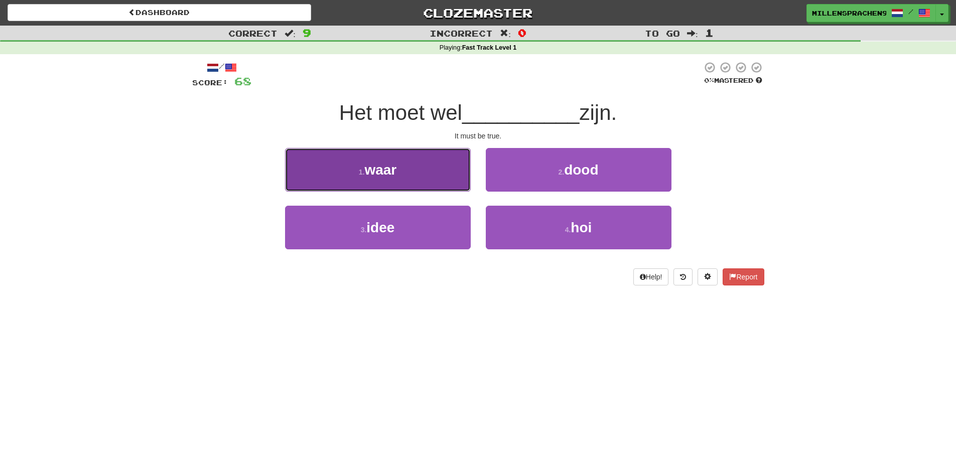
click at [430, 172] on button "1 . waar" at bounding box center [378, 170] width 186 height 44
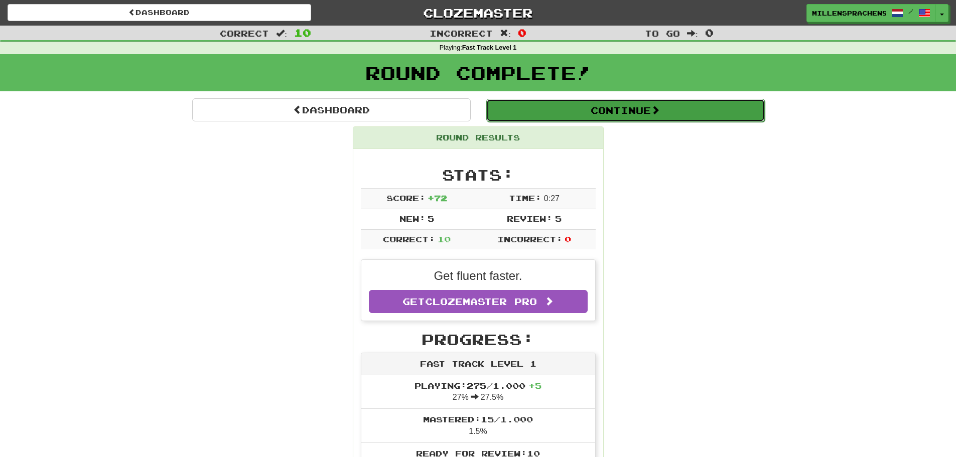
click at [621, 105] on button "Continue" at bounding box center [625, 110] width 279 height 23
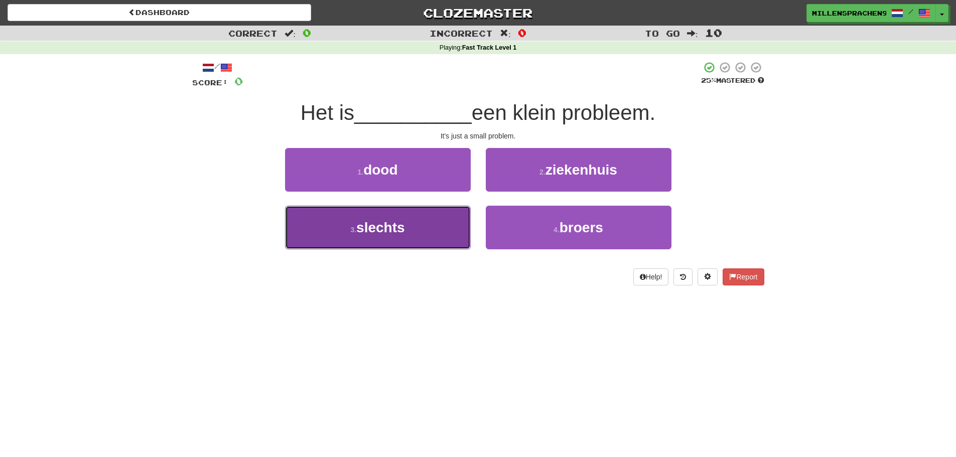
click at [436, 245] on button "3 . slechts" at bounding box center [378, 228] width 186 height 44
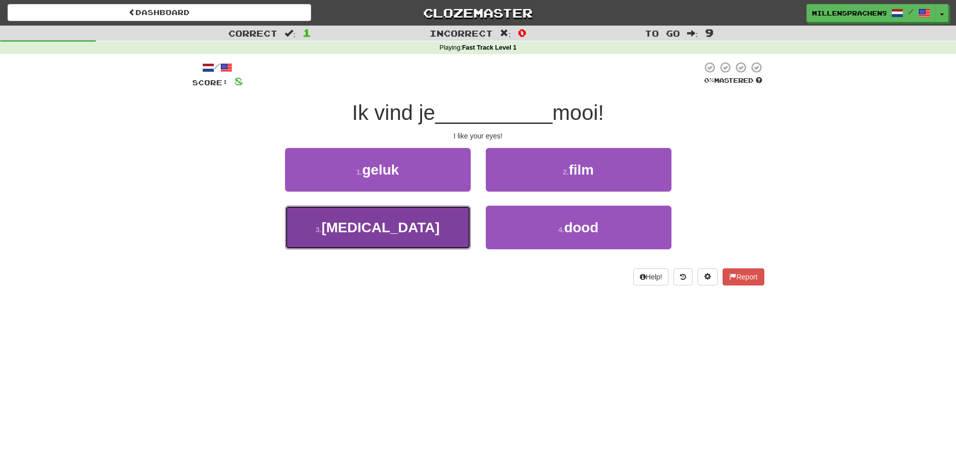
click at [424, 214] on button "3 . [MEDICAL_DATA]" at bounding box center [378, 228] width 186 height 44
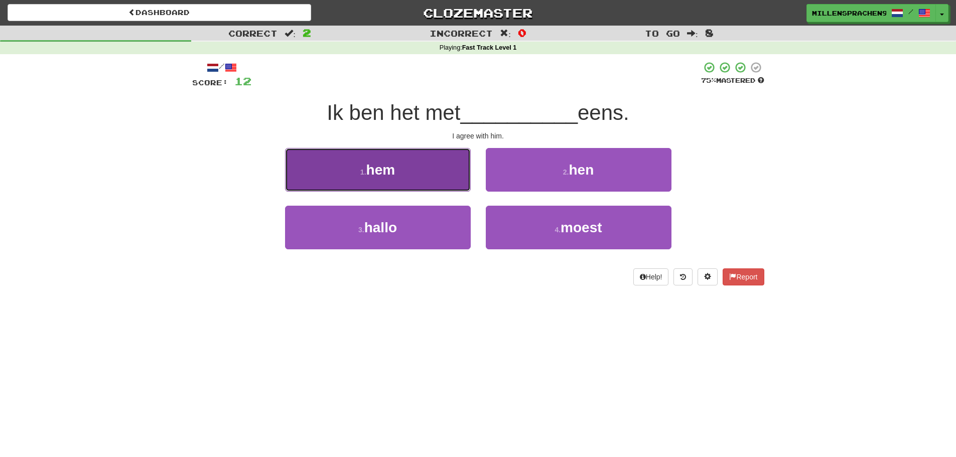
click at [447, 179] on button "1 . hem" at bounding box center [378, 170] width 186 height 44
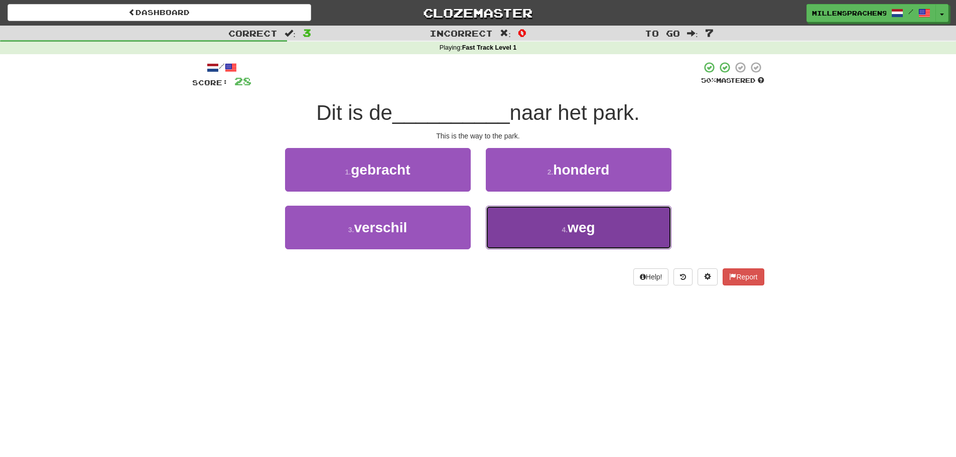
click at [599, 228] on button "4 . weg" at bounding box center [579, 228] width 186 height 44
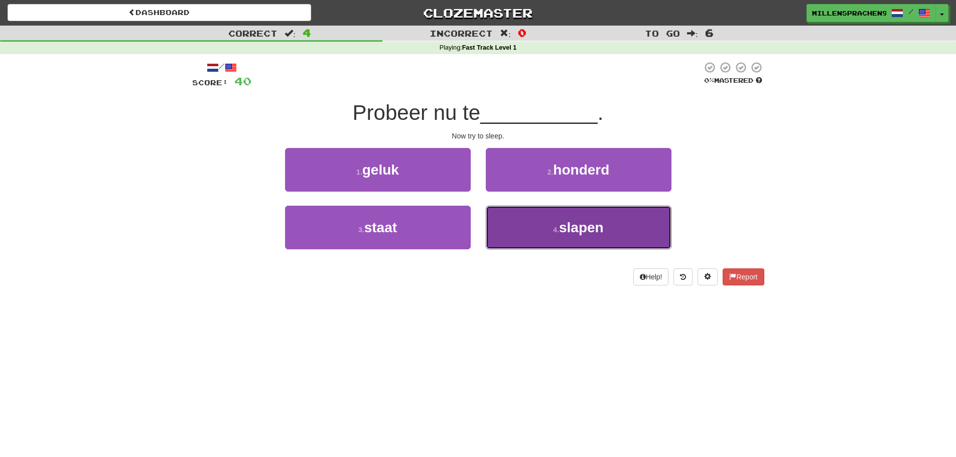
click at [581, 237] on button "4 . slapen" at bounding box center [579, 228] width 186 height 44
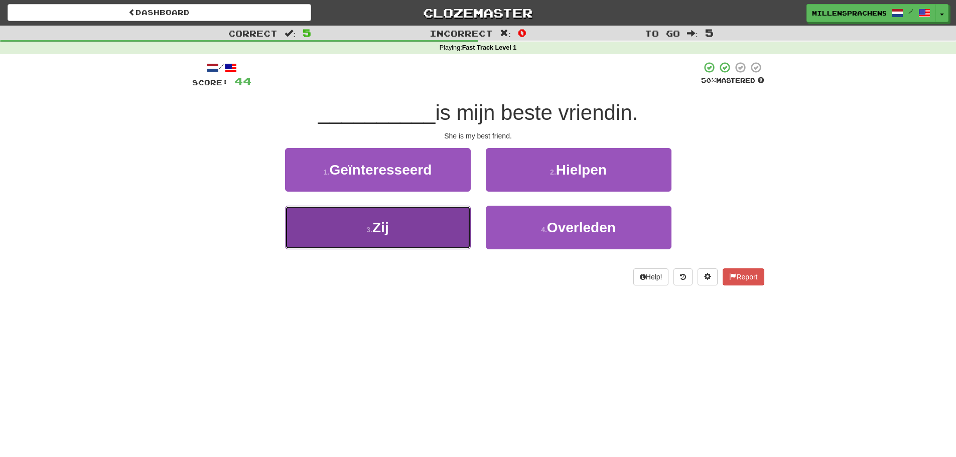
click at [438, 224] on button "3 . Zij" at bounding box center [378, 228] width 186 height 44
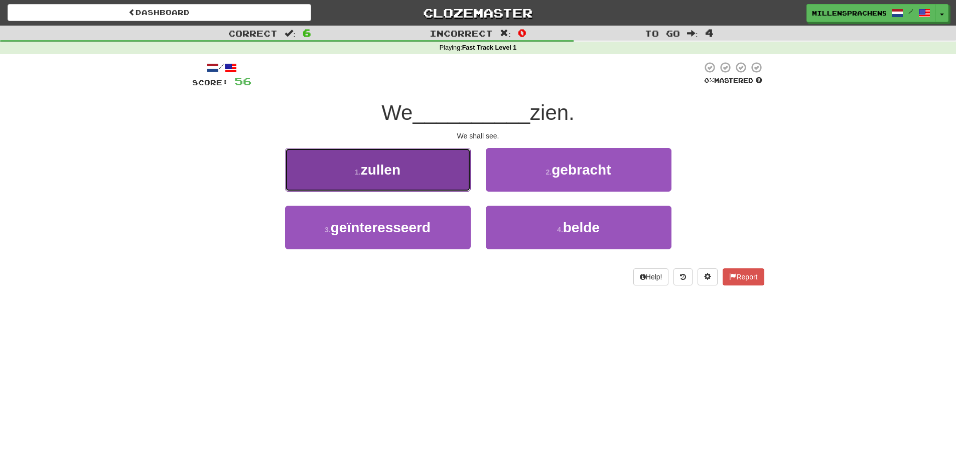
click at [456, 186] on button "1 . zullen" at bounding box center [378, 170] width 186 height 44
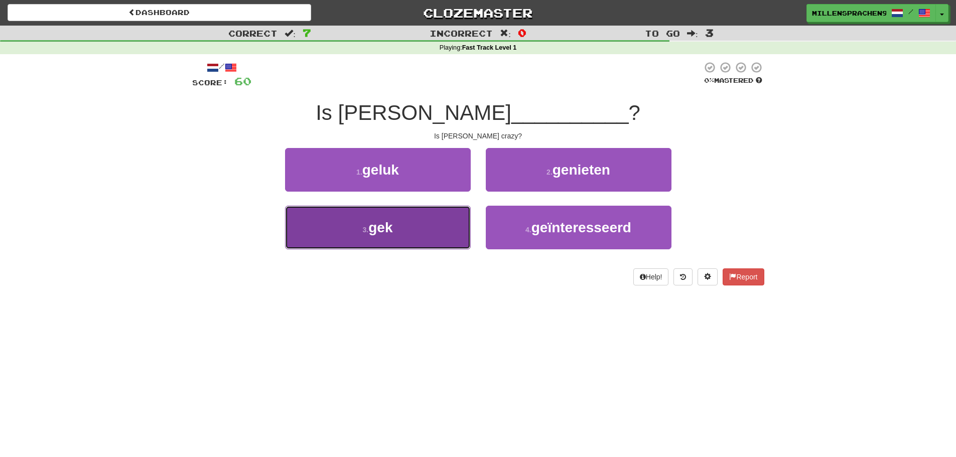
click at [440, 212] on button "3 . gek" at bounding box center [378, 228] width 186 height 44
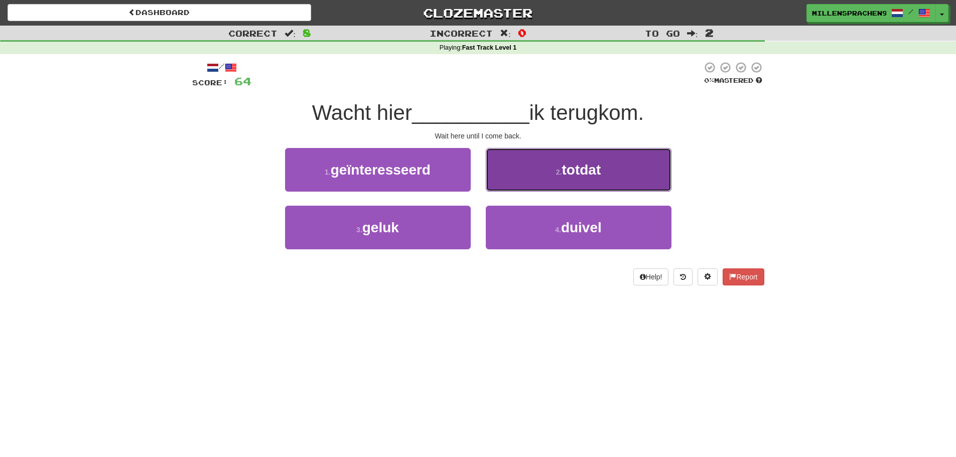
click at [629, 166] on button "2 . totdat" at bounding box center [579, 170] width 186 height 44
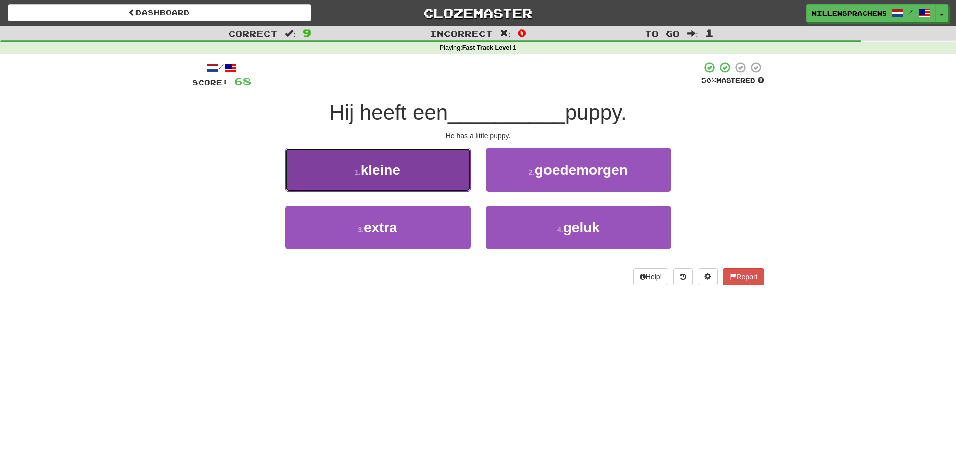
click at [379, 153] on button "1 . kleine" at bounding box center [378, 170] width 186 height 44
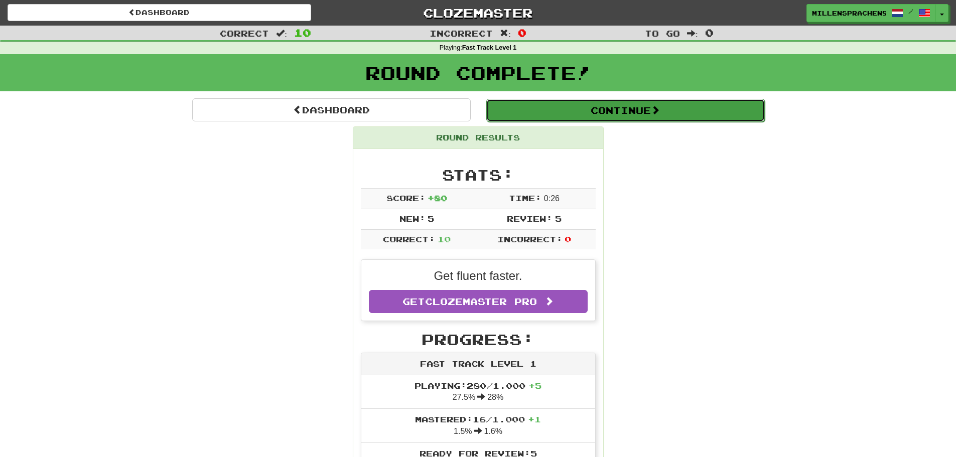
click at [542, 118] on button "Continue" at bounding box center [625, 110] width 279 height 23
